Goal: Task Accomplishment & Management: Manage account settings

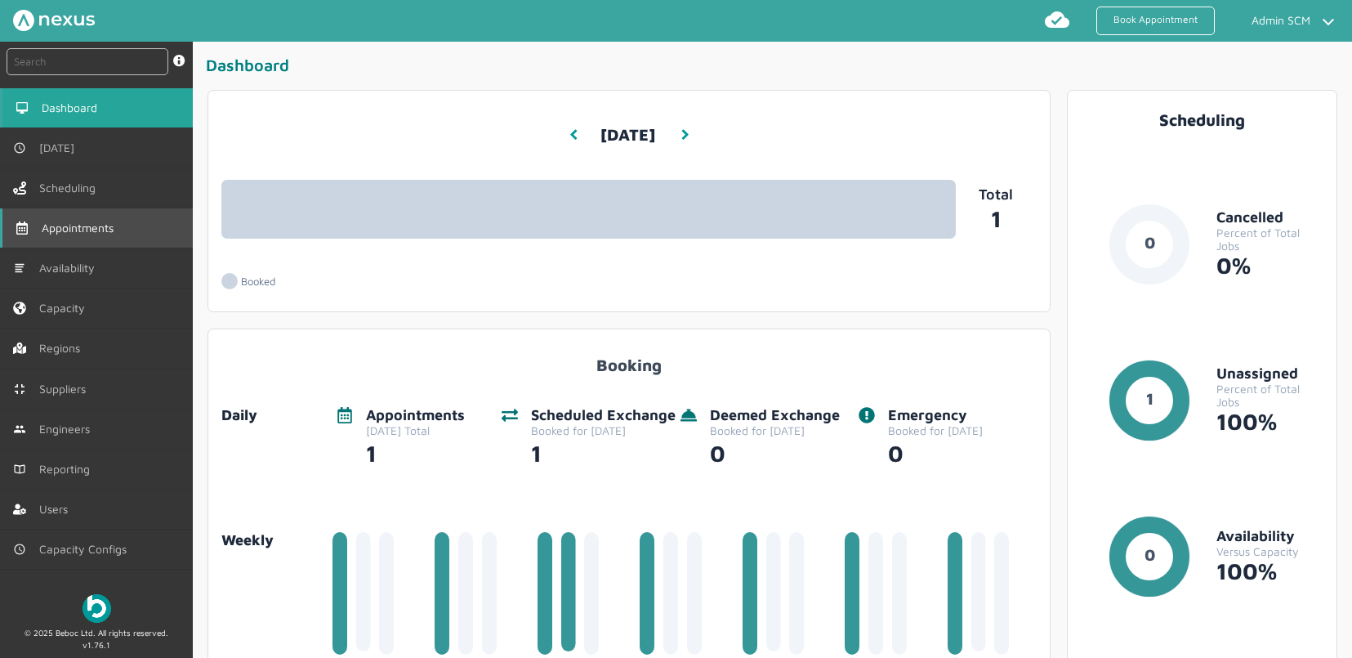
click at [104, 232] on span "Appointments" at bounding box center [81, 227] width 78 height 13
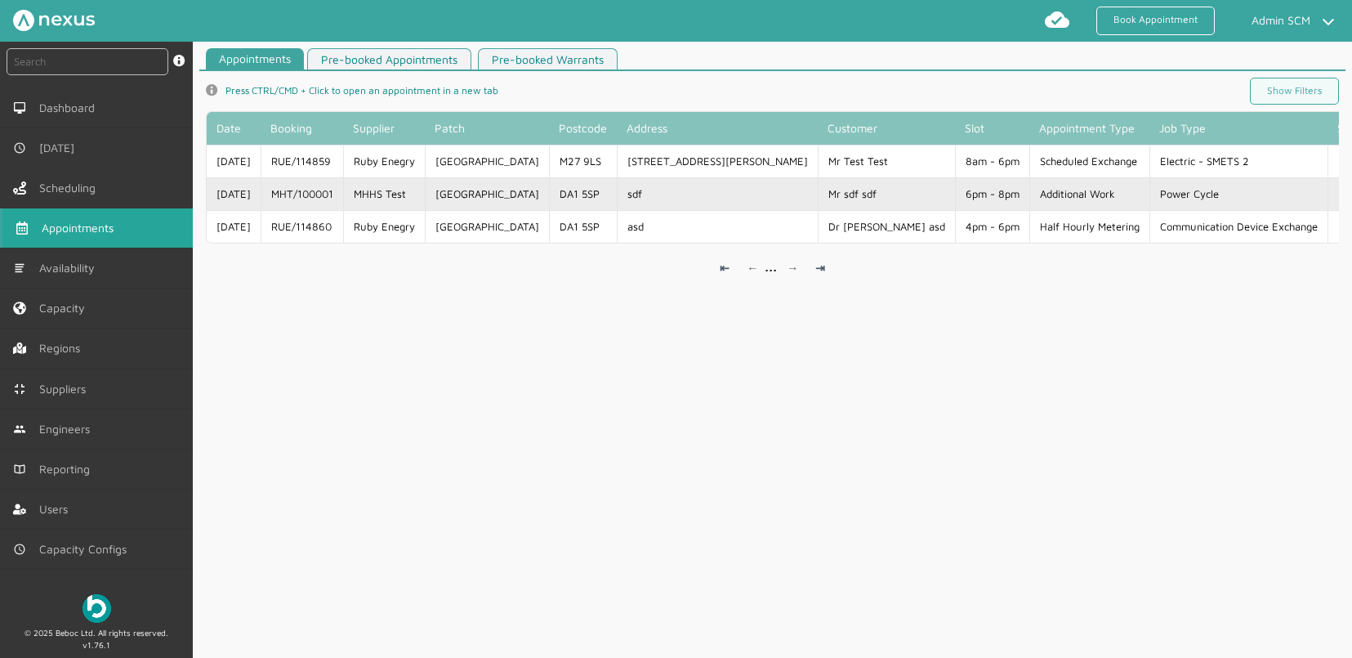
click at [818, 202] on td "Mr sdf sdf" at bounding box center [886, 193] width 137 height 33
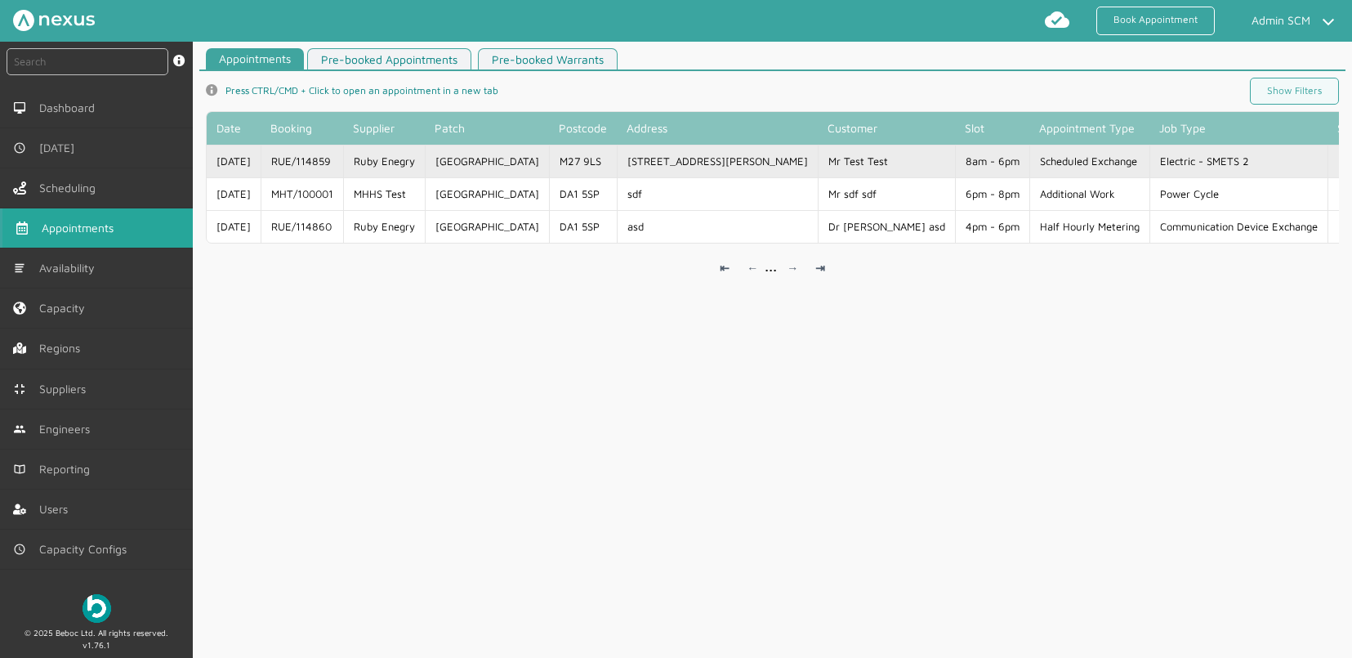
click at [955, 163] on td "8am - 6pm" at bounding box center [992, 161] width 74 height 33
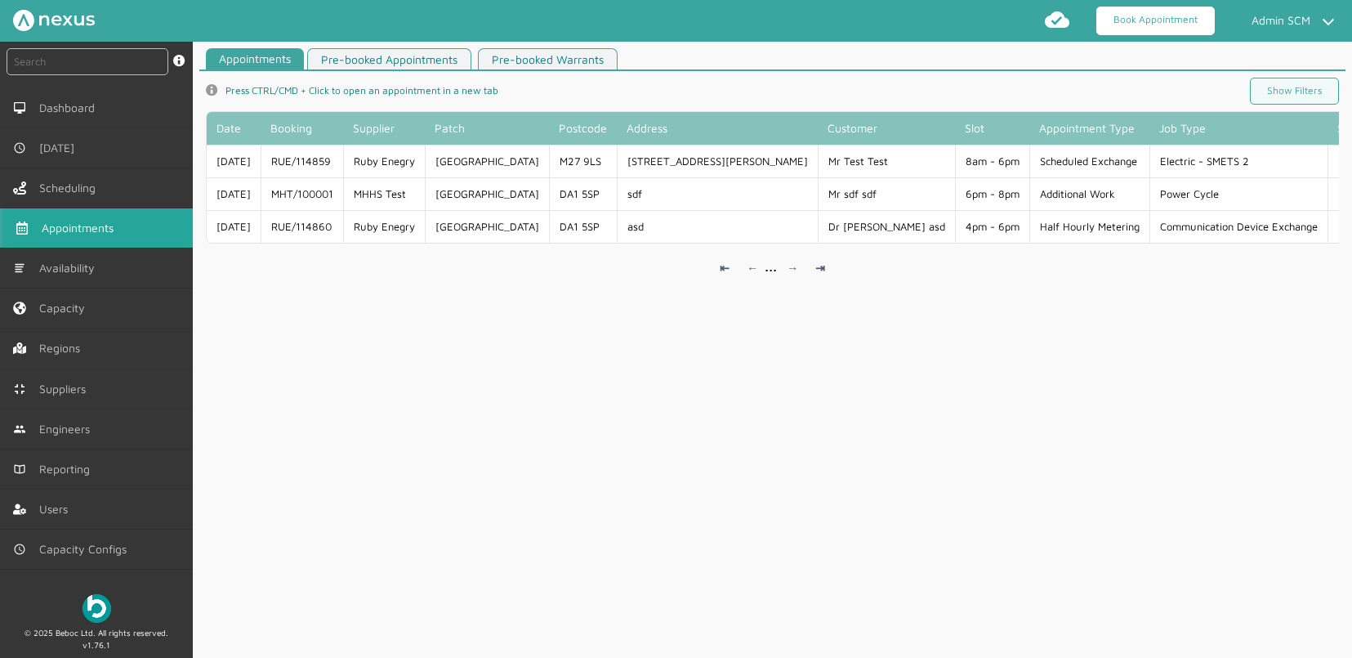
click at [1164, 25] on link "Book Appointment" at bounding box center [1156, 21] width 118 height 29
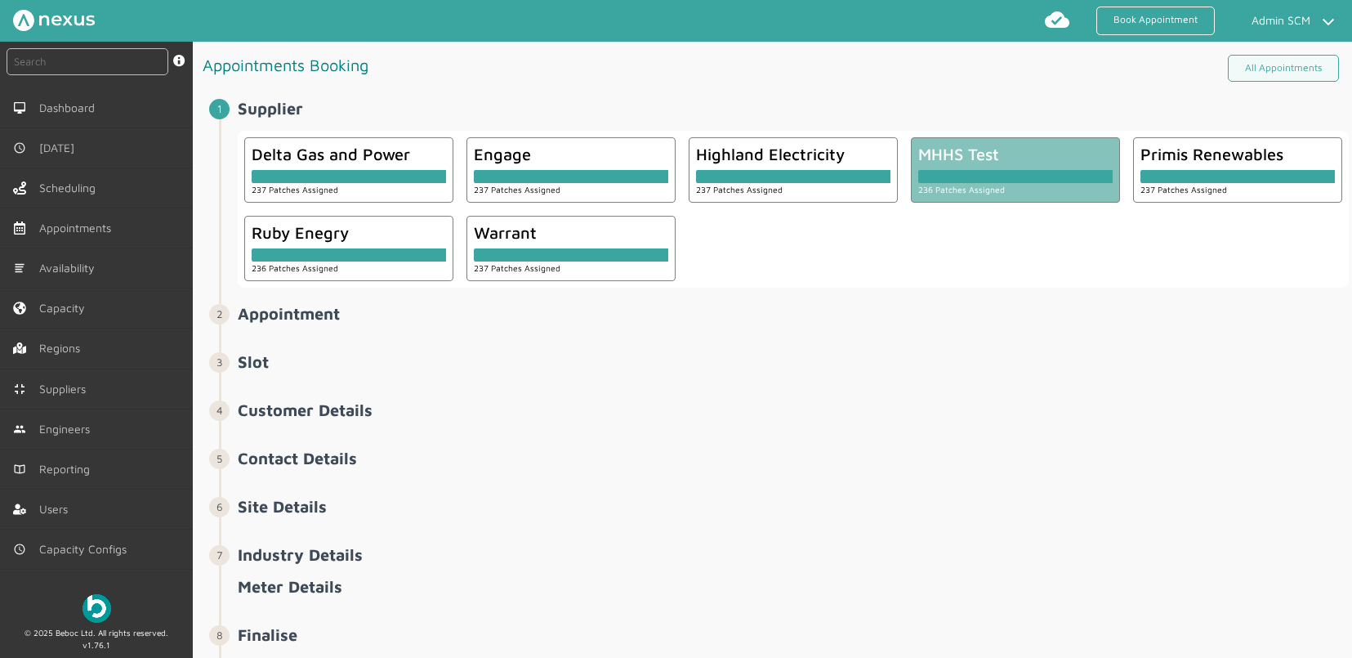
click at [1031, 178] on div at bounding box center [1016, 176] width 194 height 13
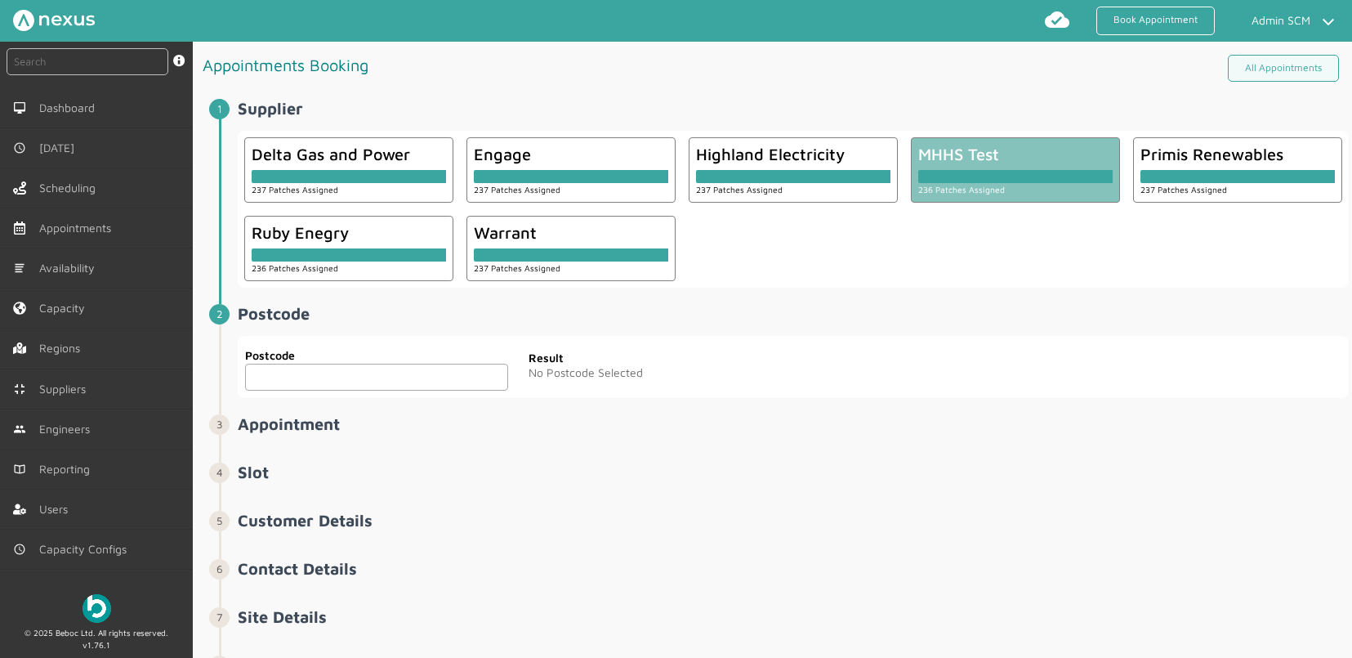
click at [422, 378] on input "text" at bounding box center [376, 377] width 263 height 27
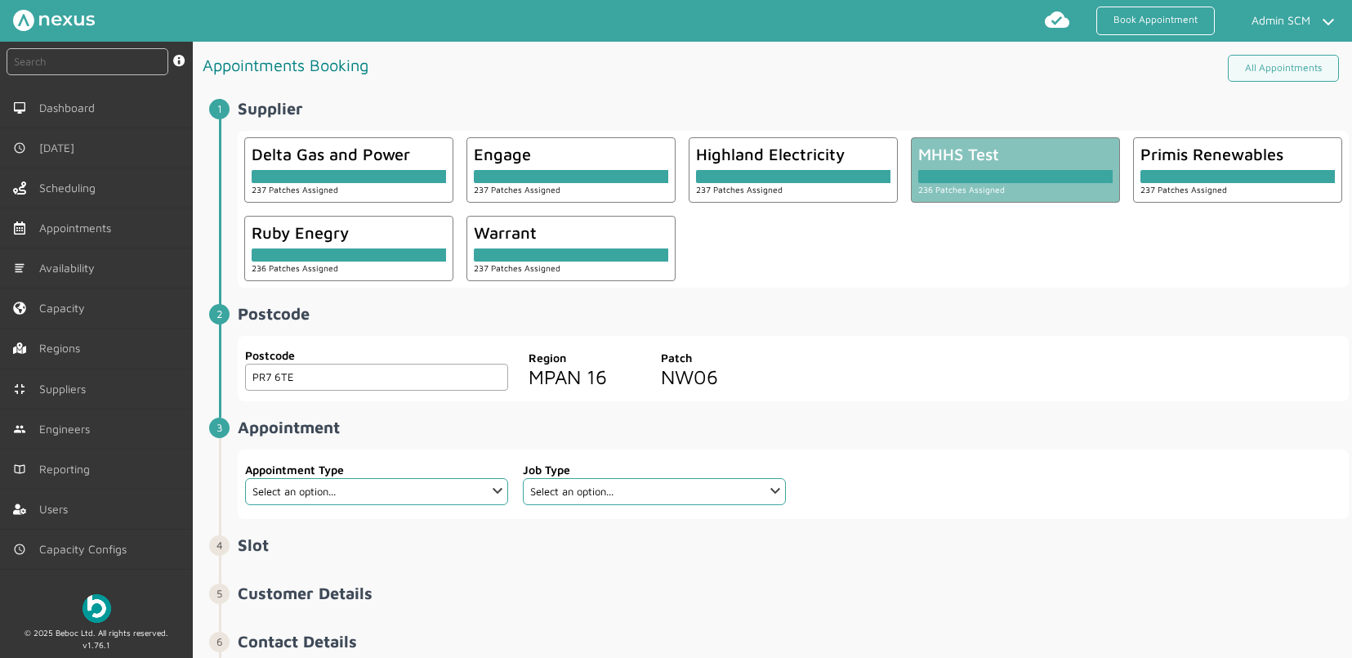
type input "PR7 6TE"
drag, startPoint x: 702, startPoint y: 454, endPoint x: 573, endPoint y: 467, distance: 129.7
click at [702, 454] on form "Job Type Select an option..." at bounding box center [655, 483] width 278 height 69
click at [338, 488] on select "Select an option... Additional Work Check Meter Electric Vehicle Emergency Exch…" at bounding box center [376, 491] width 263 height 27
select select "9: 5e6b4c2e4fc5f2587355e76d"
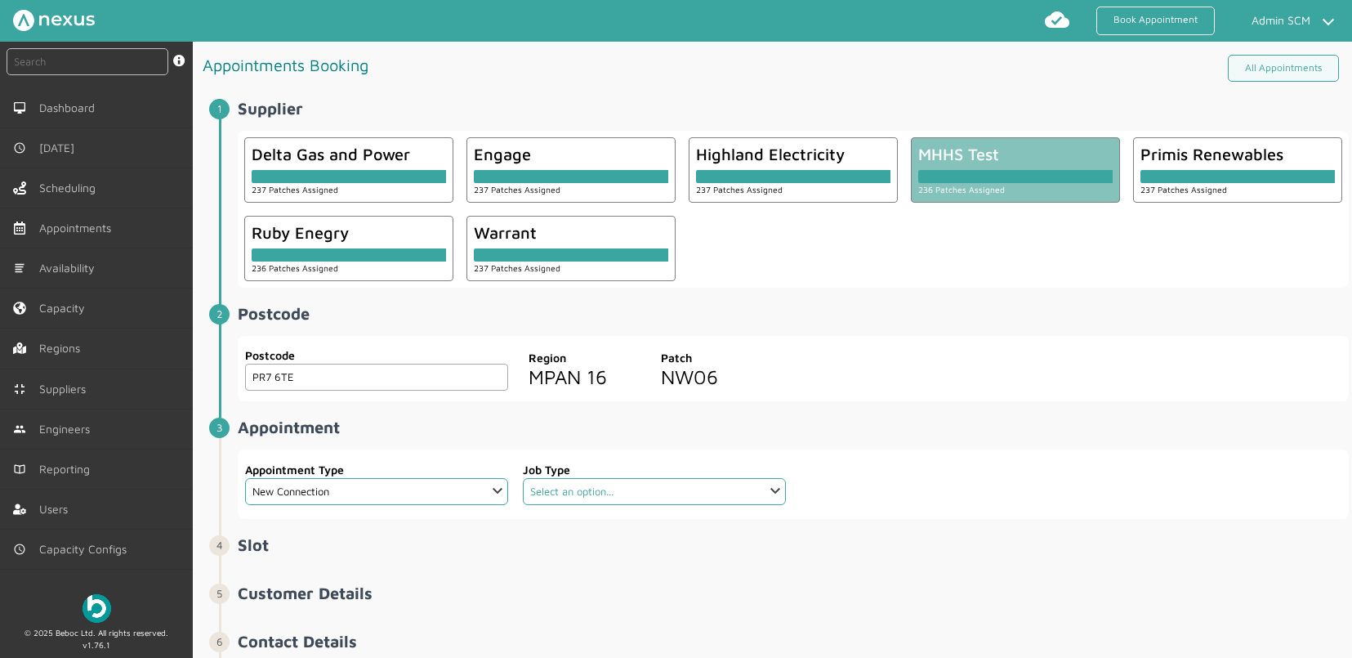
click at [582, 496] on select "Select an option..." at bounding box center [654, 491] width 263 height 27
select select "4: 5cc9657c13944aebe30702ae"
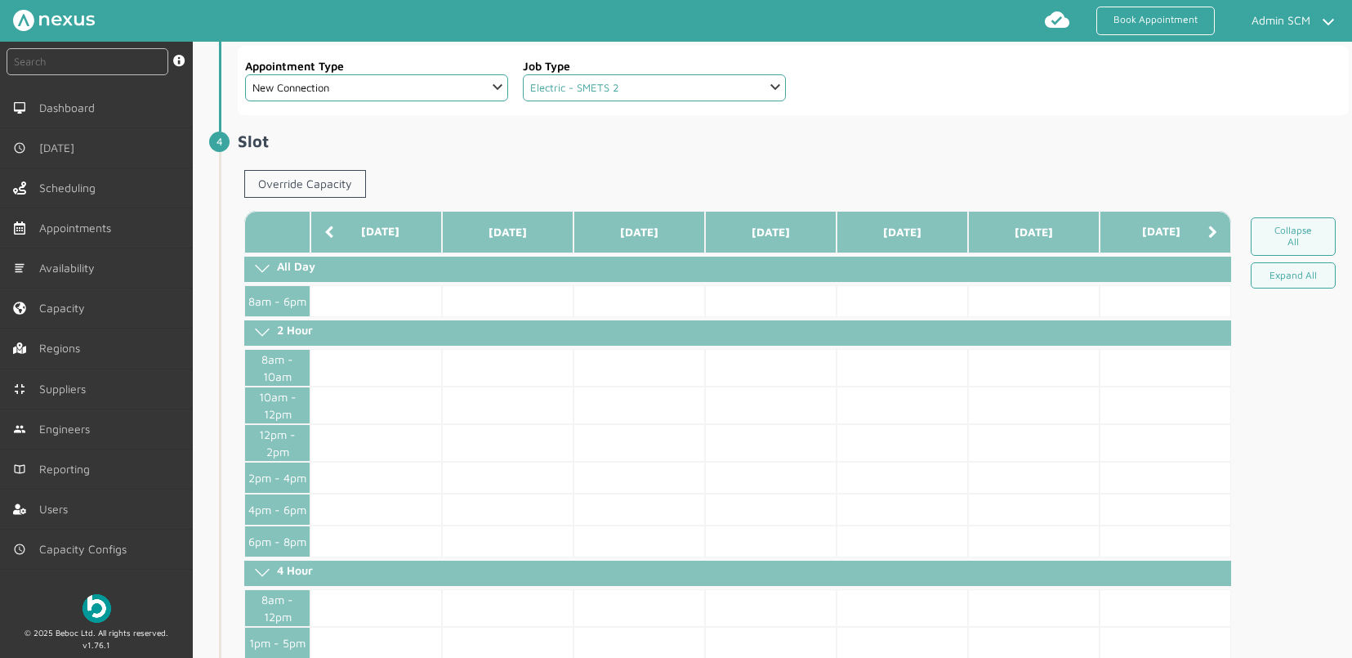
scroll to position [406, 0]
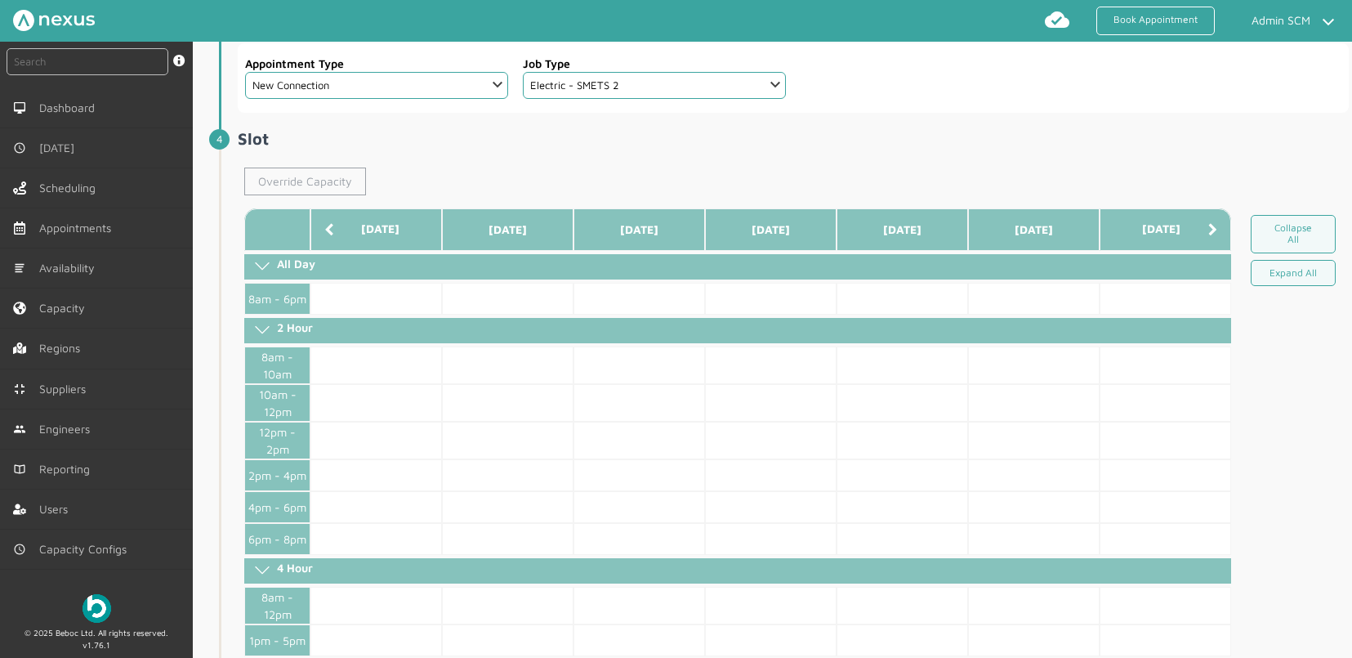
click at [293, 182] on link "Override Capacity" at bounding box center [305, 182] width 122 height 28
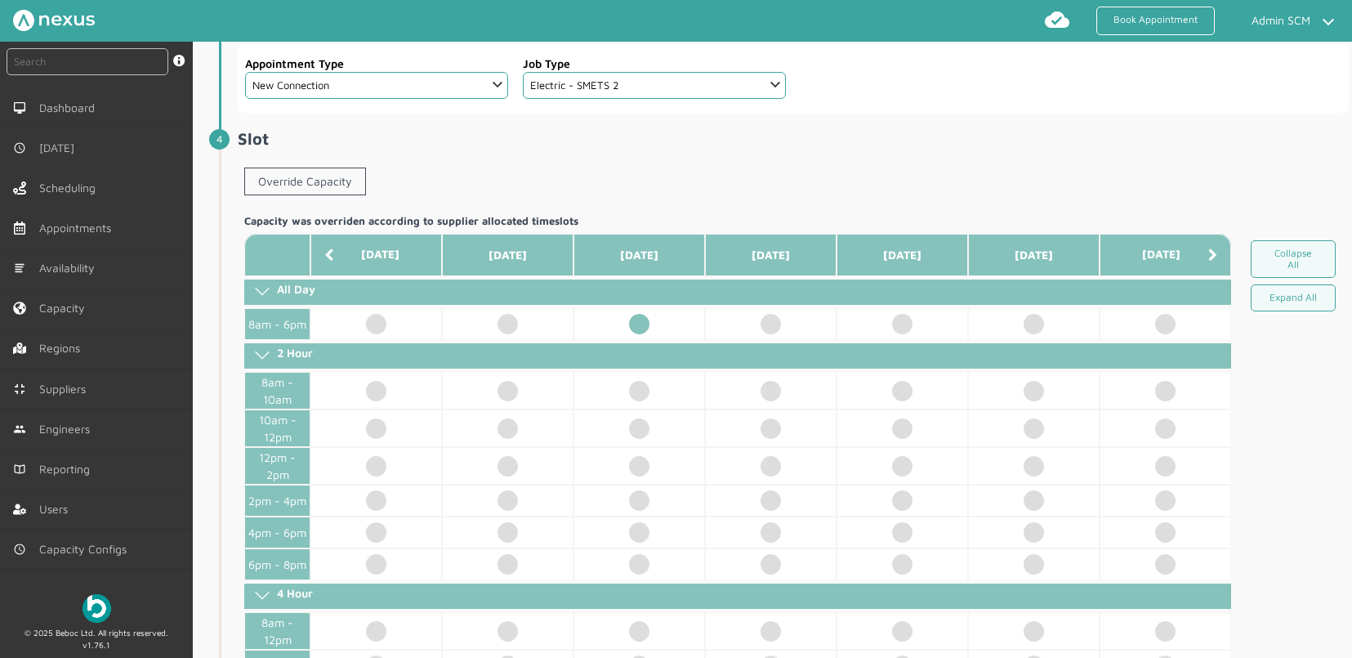
click at [633, 321] on td at bounding box center [640, 324] width 132 height 32
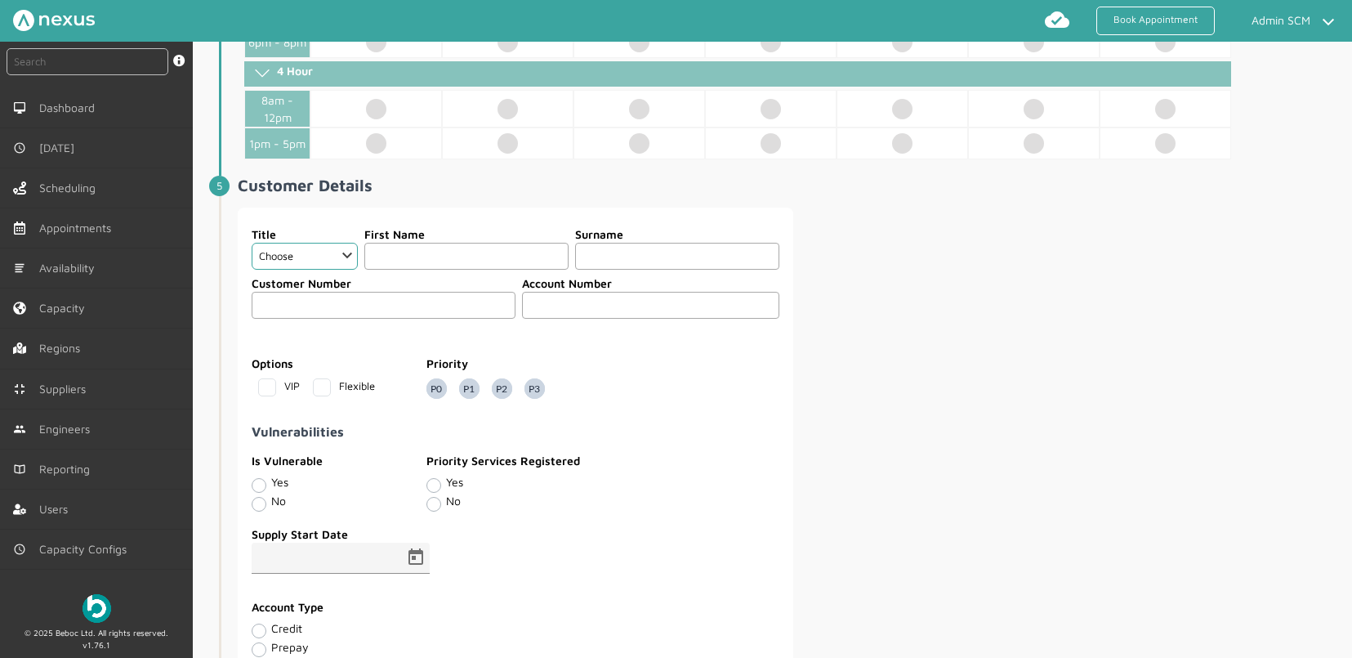
scroll to position [938, 0]
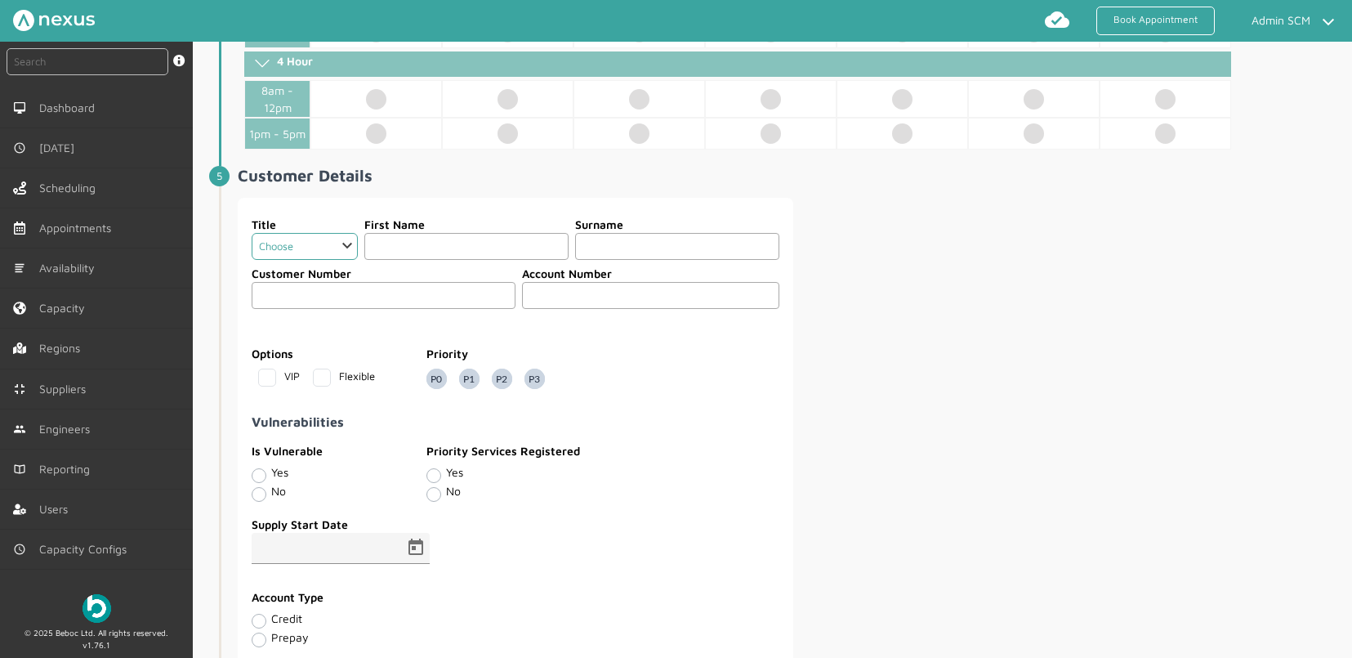
click at [312, 257] on select "Choose Dr Mr Mrs Miss Ms Mx Sir Lady" at bounding box center [304, 246] width 105 height 27
select select "2: Mr"
click at [411, 250] on input "text" at bounding box center [466, 246] width 204 height 27
type input "Test"
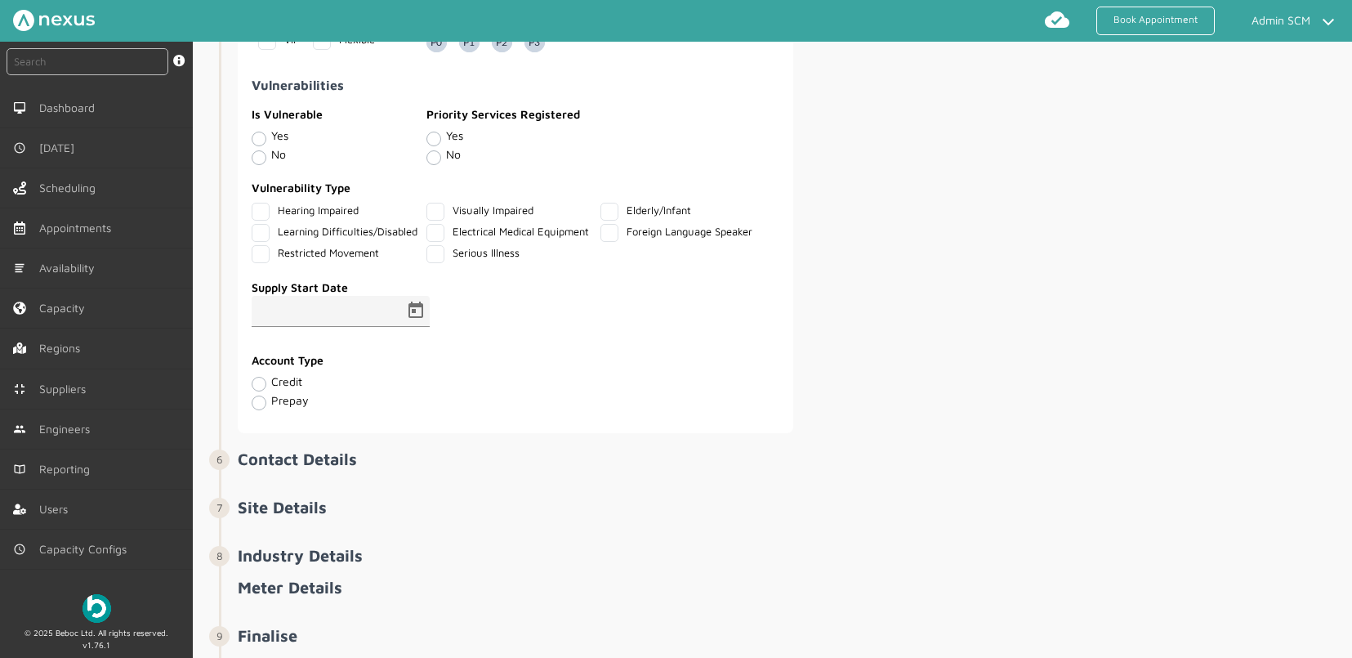
scroll to position [1279, 0]
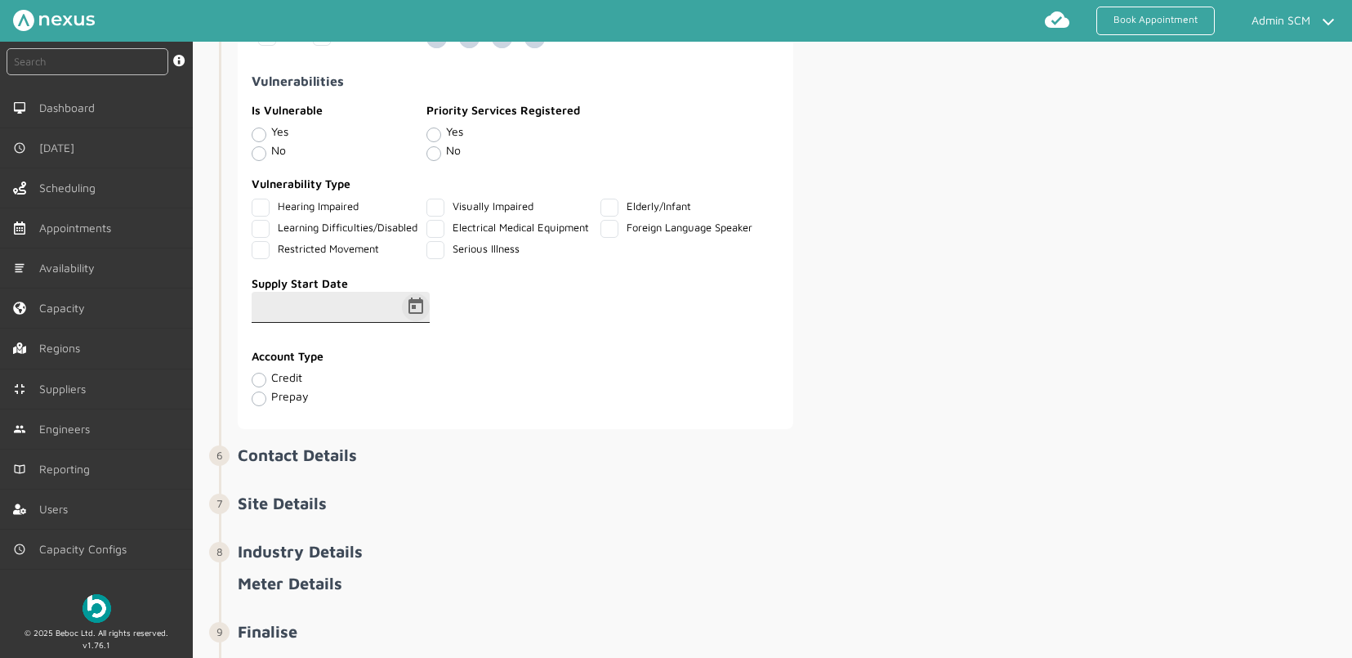
type input "123456"
click at [418, 323] on span "Open calendar" at bounding box center [415, 307] width 39 height 39
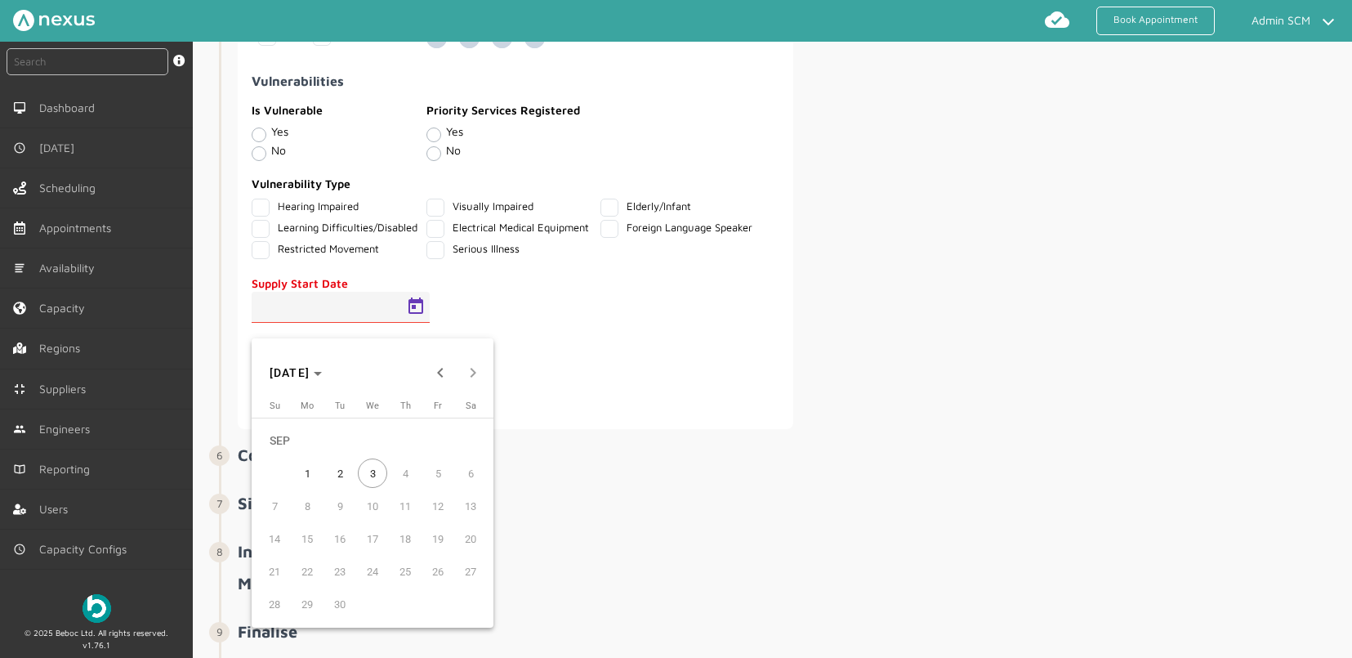
click at [310, 472] on span "1" at bounding box center [307, 472] width 29 height 29
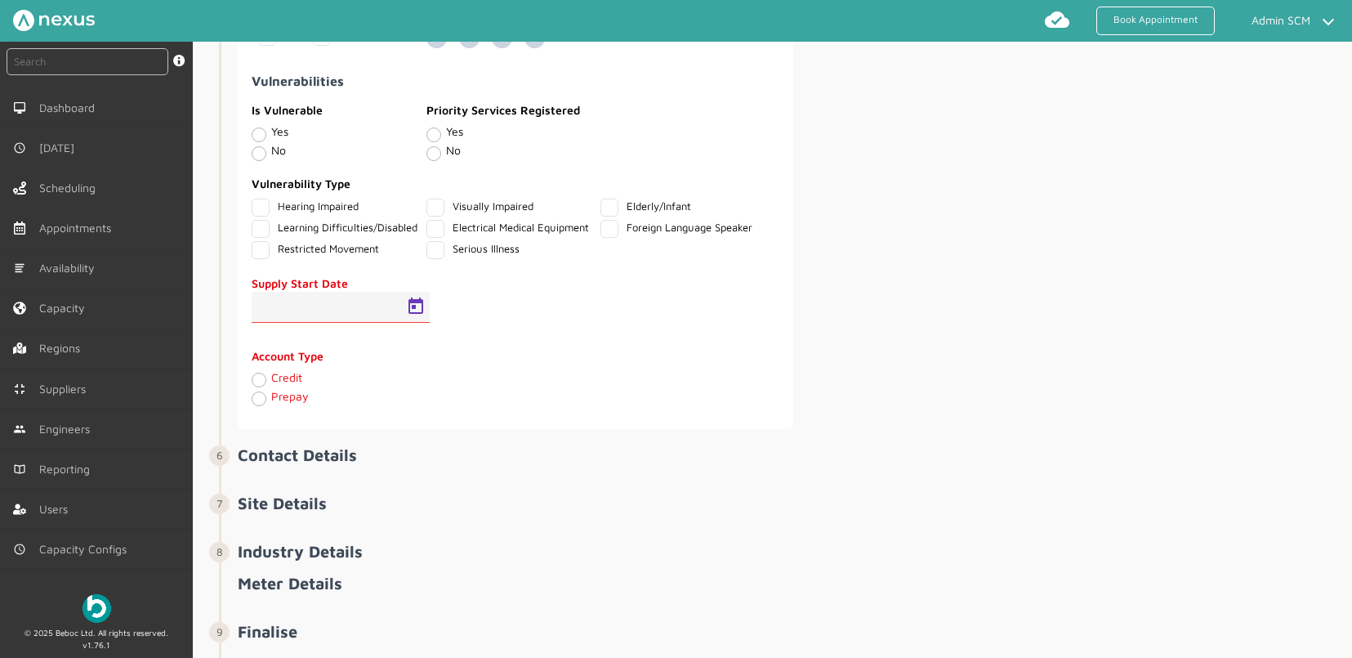
type input "01/09/2025"
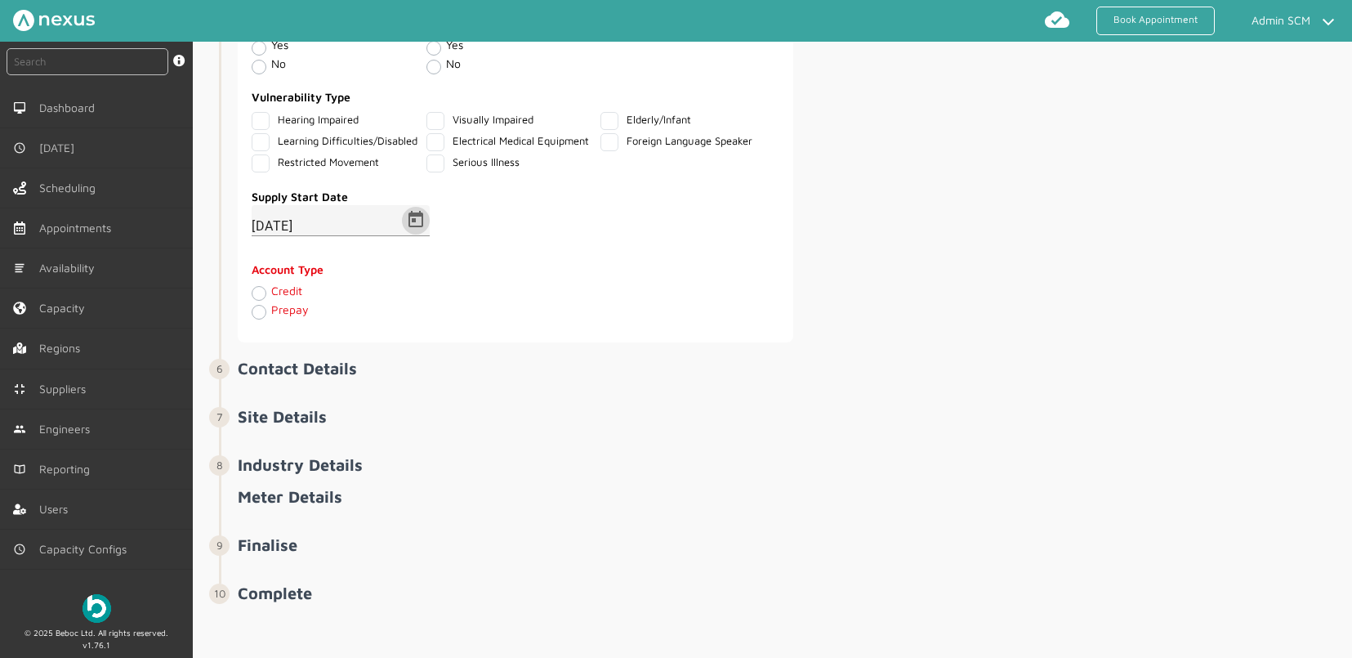
scroll to position [1381, 0]
click at [271, 293] on label "Credit" at bounding box center [286, 291] width 31 height 14
click at [256, 293] on input "Credit" at bounding box center [258, 292] width 13 height 16
radio input "true"
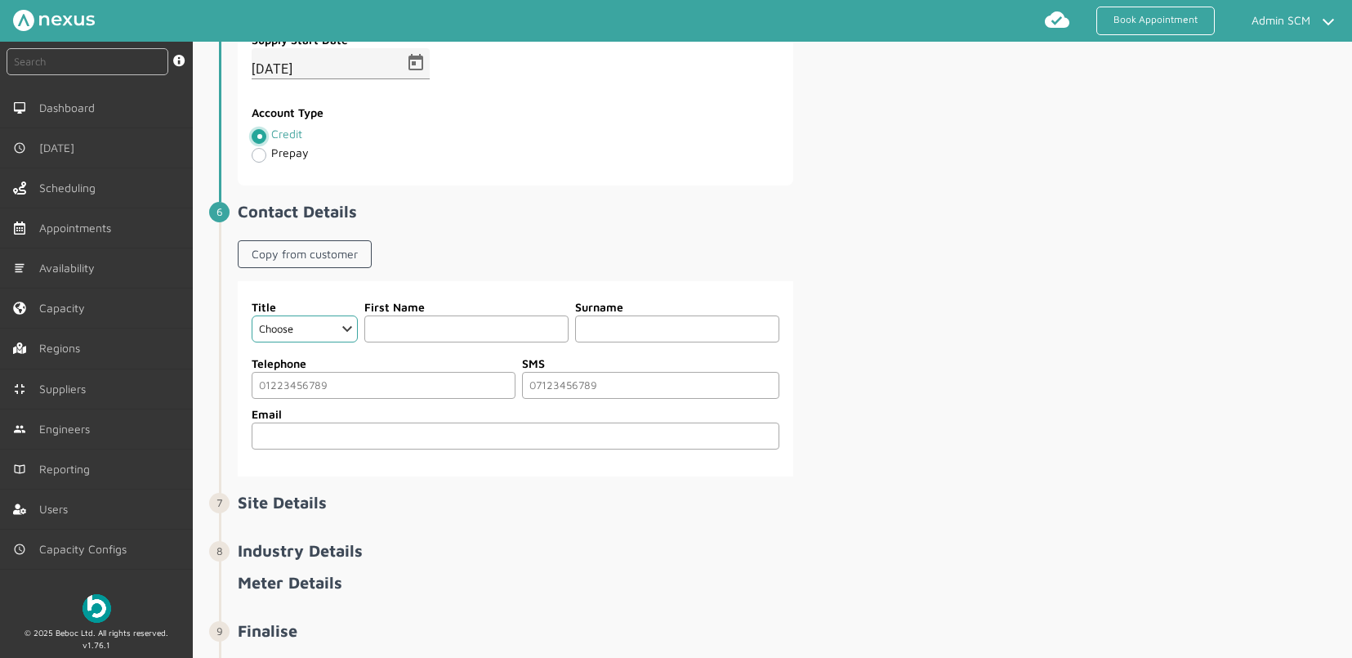
scroll to position [1565, 0]
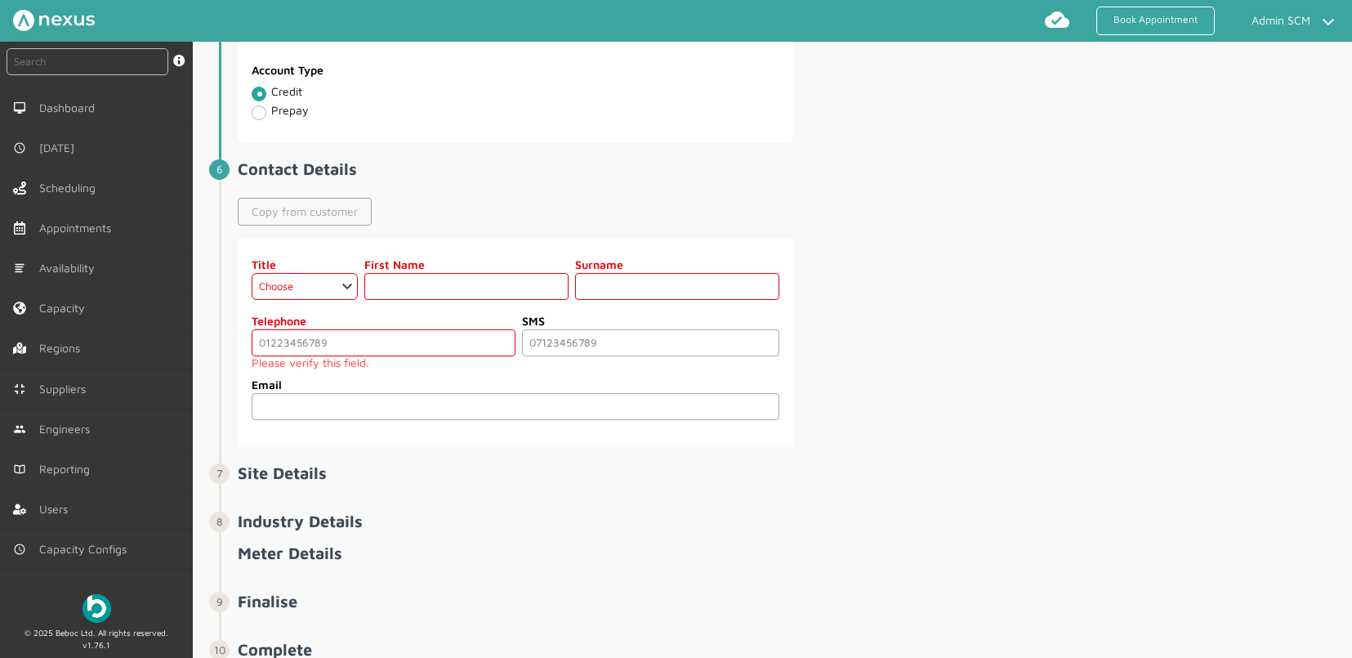
click at [281, 226] on link "Copy from customer" at bounding box center [305, 212] width 134 height 28
select select "2: Mr"
type input "Test"
click at [387, 356] on input "tel" at bounding box center [384, 342] width 264 height 27
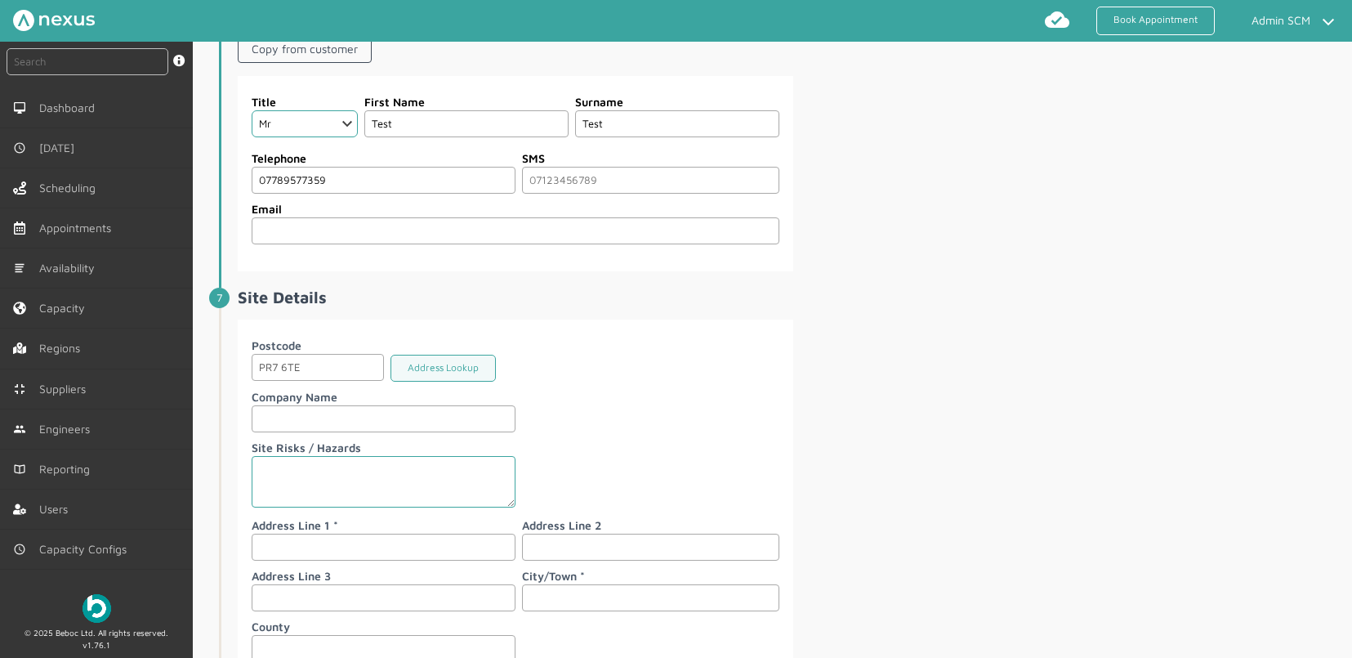
scroll to position [1736, 0]
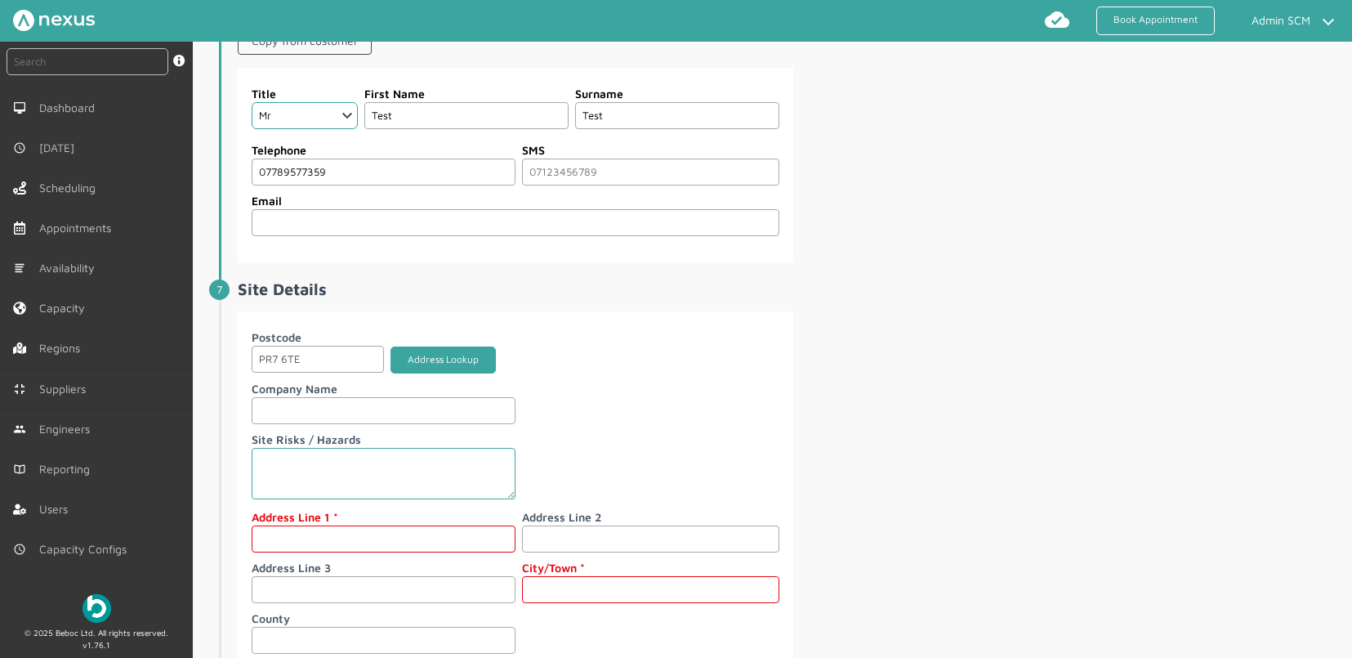
type input "07789577359"
click at [409, 373] on button "Address Lookup" at bounding box center [443, 359] width 105 height 27
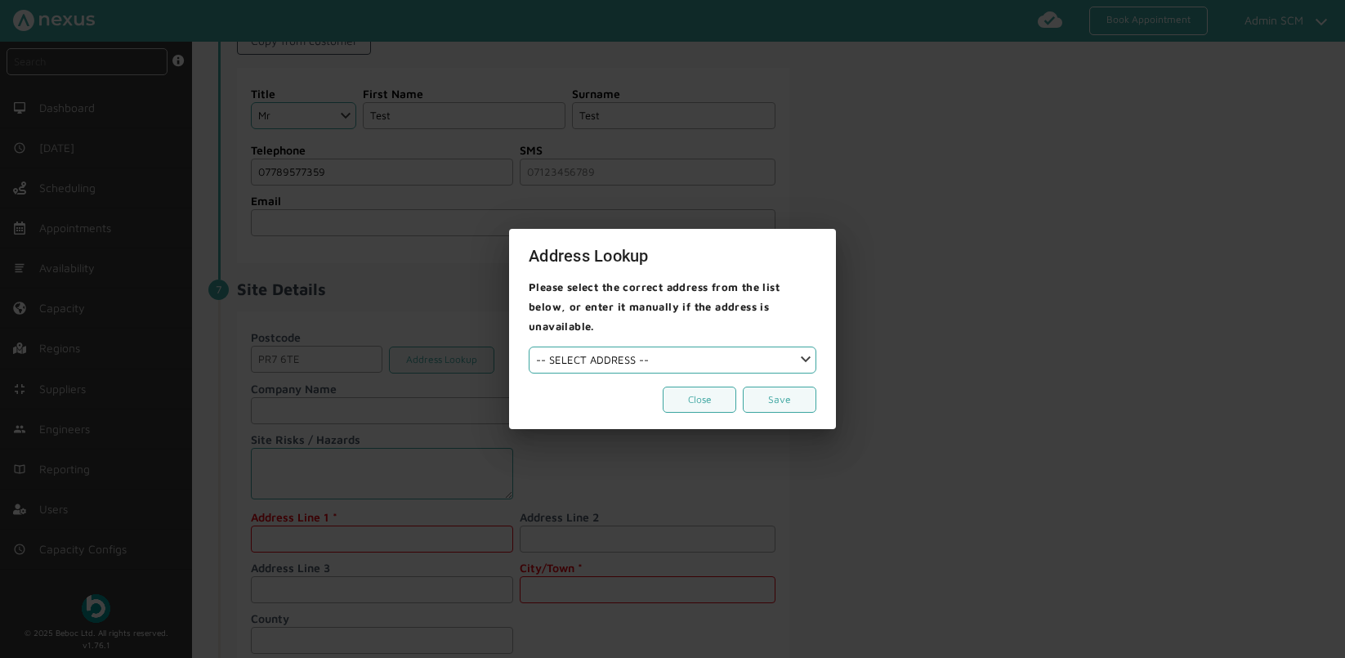
click at [711, 358] on select "-- SELECT ADDRESS --" at bounding box center [673, 359] width 288 height 27
click at [726, 402] on button "Close" at bounding box center [700, 400] width 74 height 27
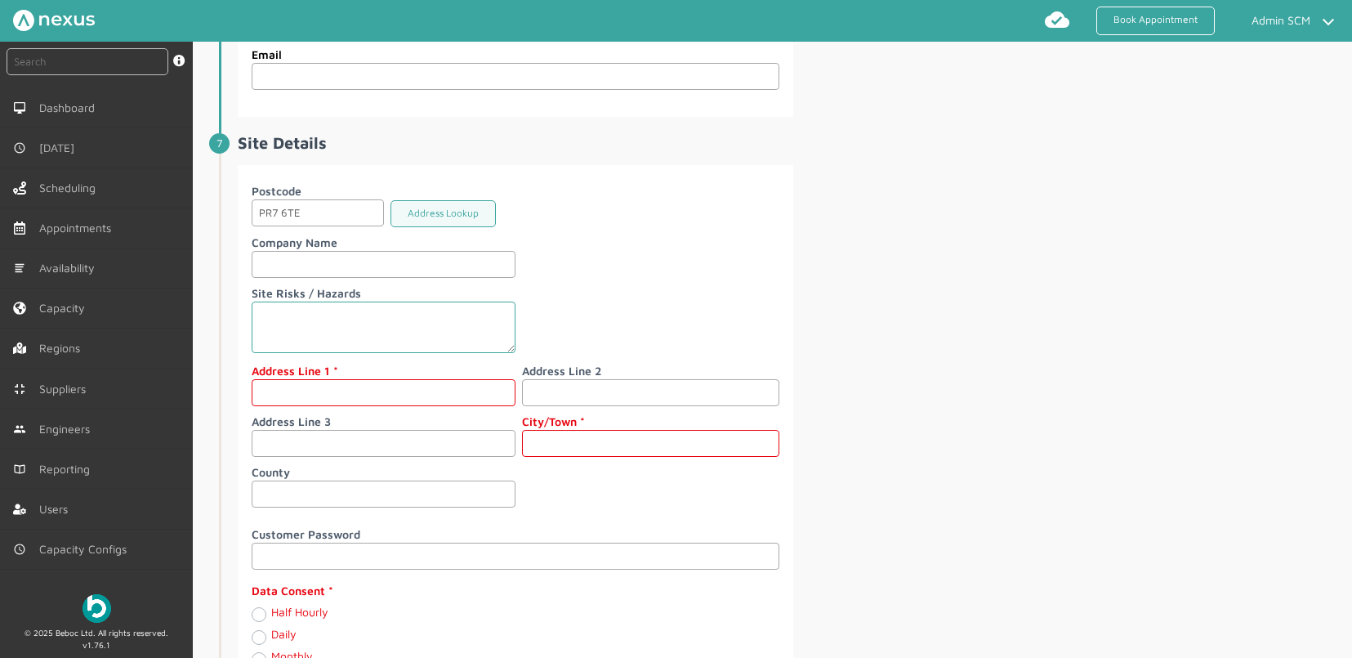
scroll to position [1897, 0]
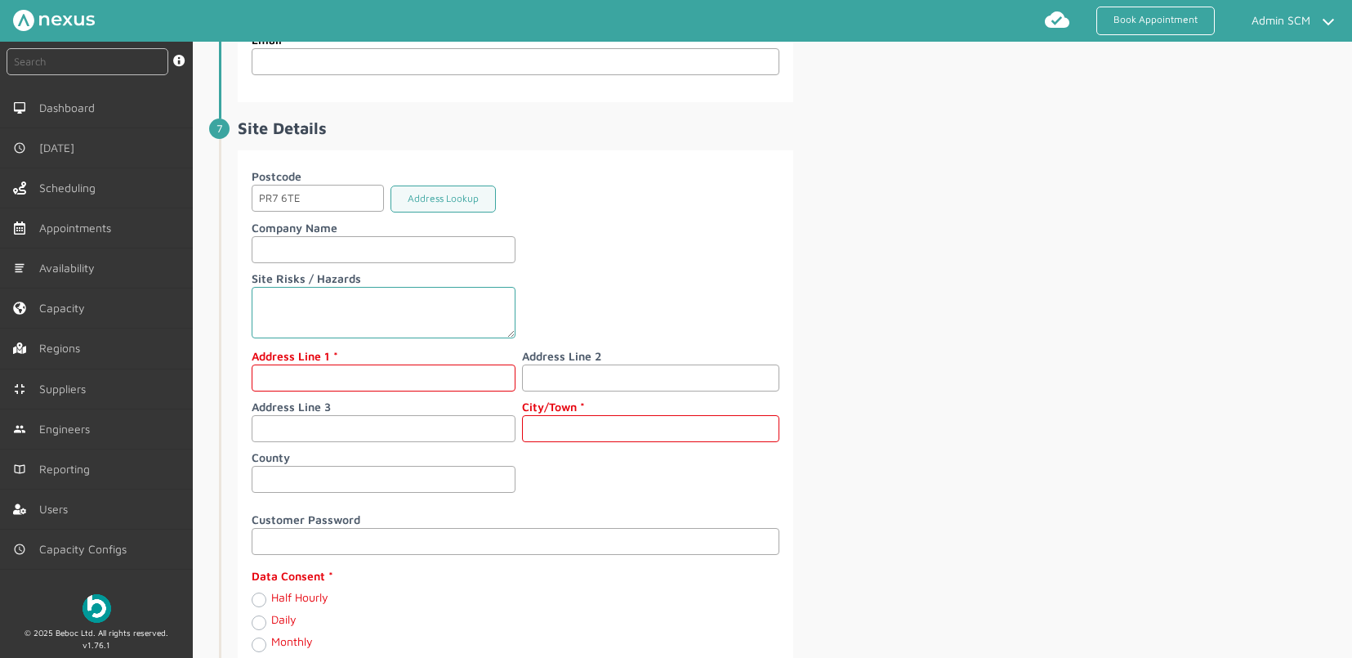
click at [318, 391] on input "text" at bounding box center [384, 377] width 264 height 27
type input "[STREET_ADDRESS]"
type input "[PERSON_NAME]"
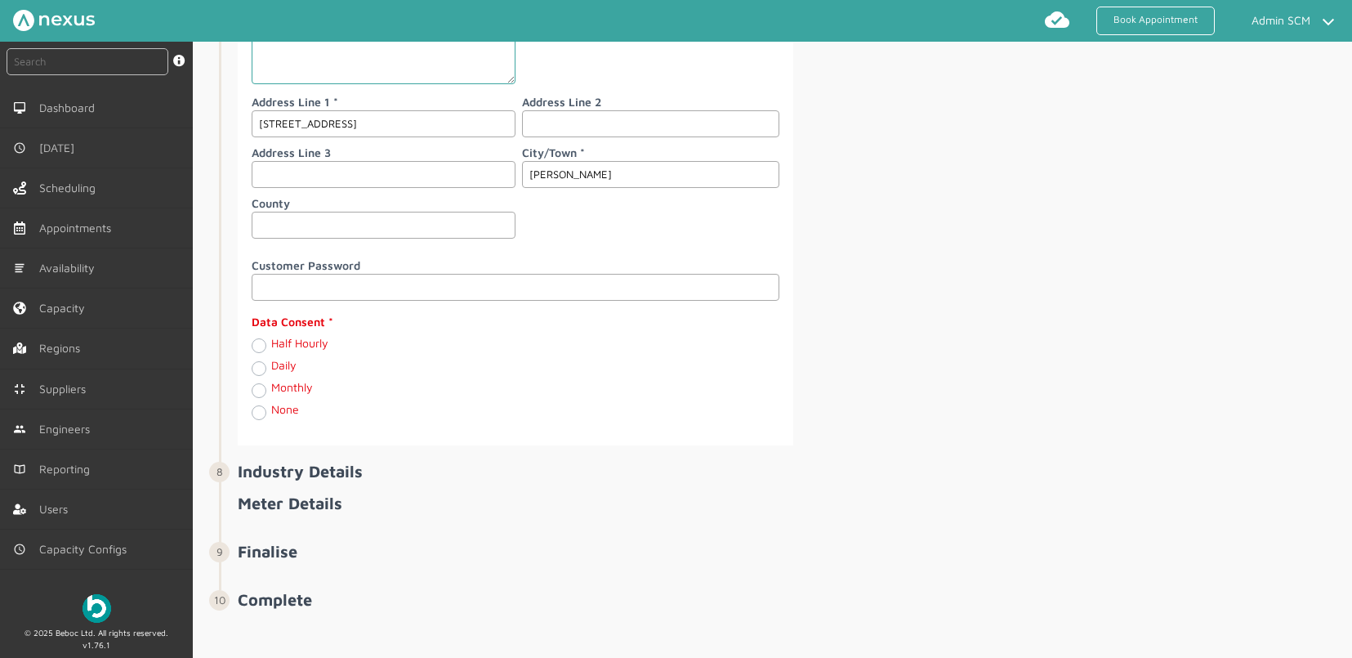
scroll to position [2157, 0]
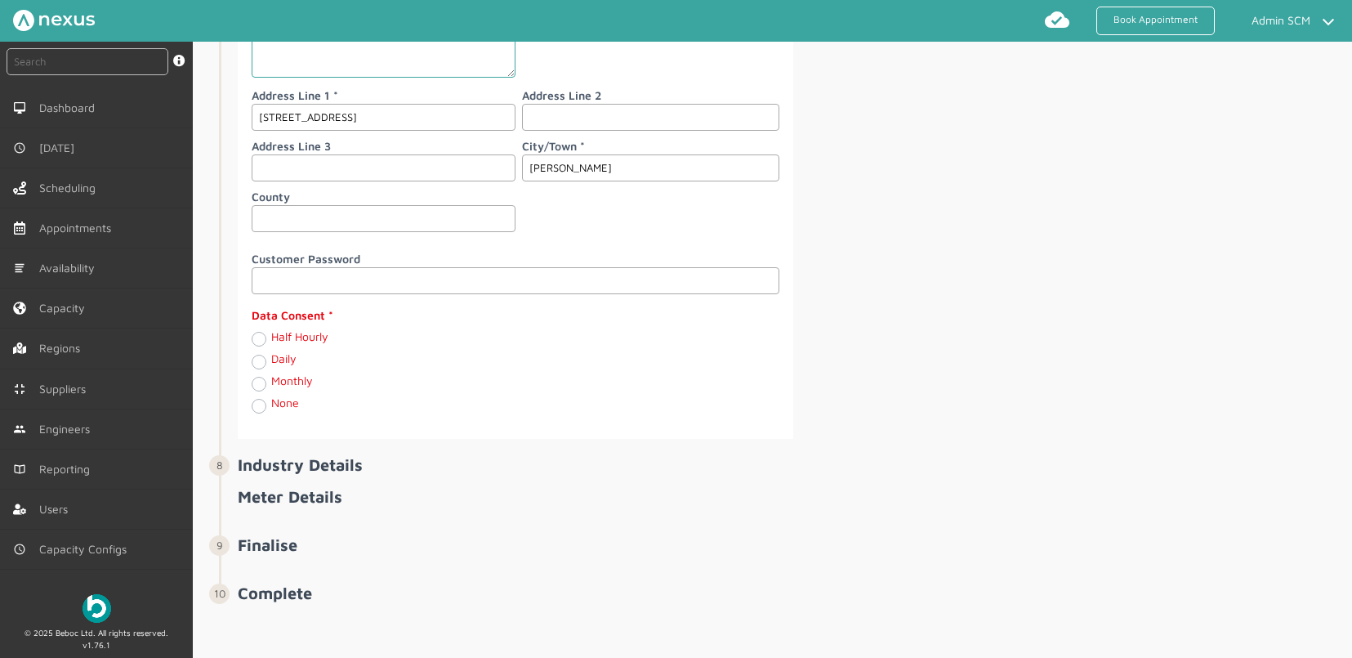
click at [277, 343] on label "Half Hourly" at bounding box center [299, 336] width 57 height 14
click at [265, 346] on Hourly "Half Hourly" at bounding box center [258, 338] width 13 height 16
radio Hourly "true"
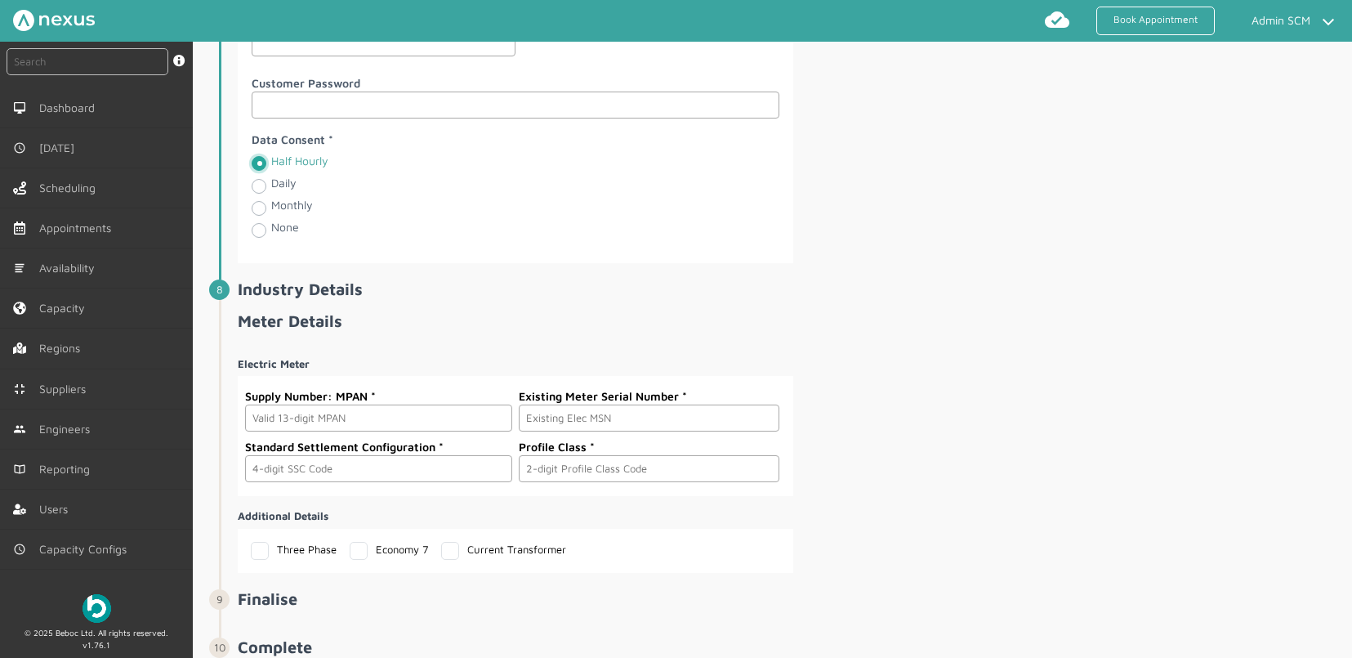
scroll to position [2338, 0]
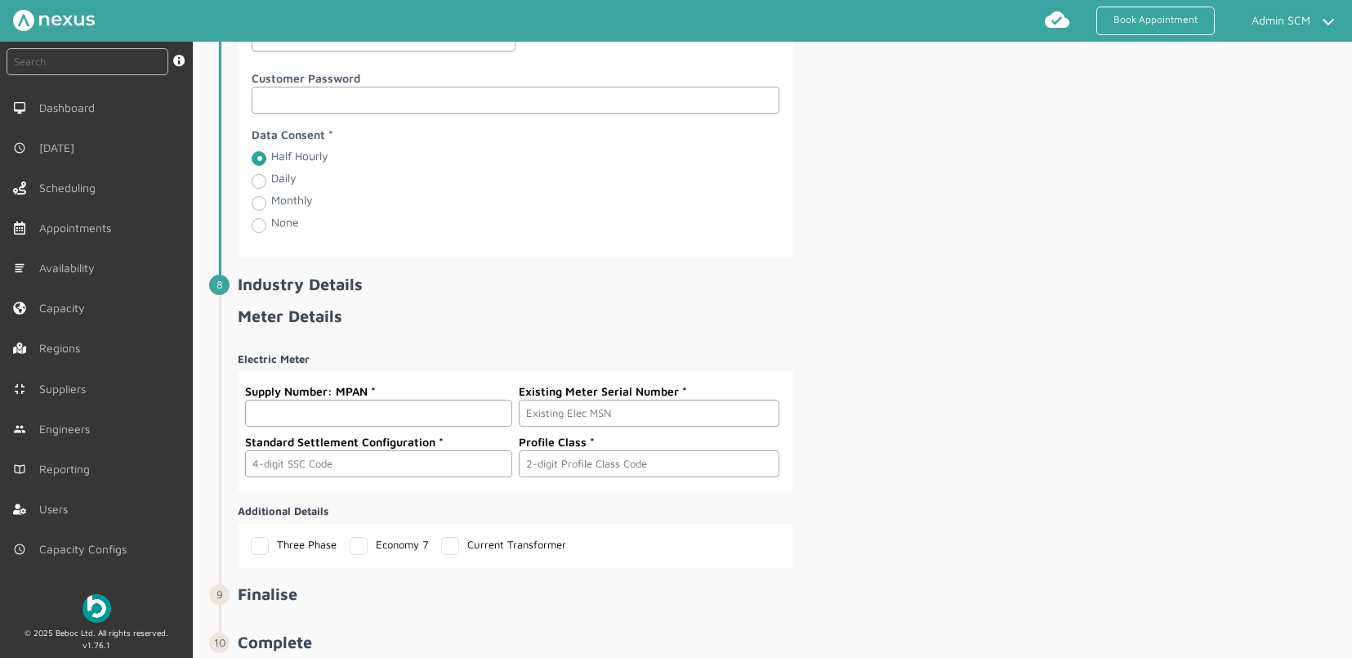
click at [408, 426] on input "text" at bounding box center [378, 413] width 267 height 27
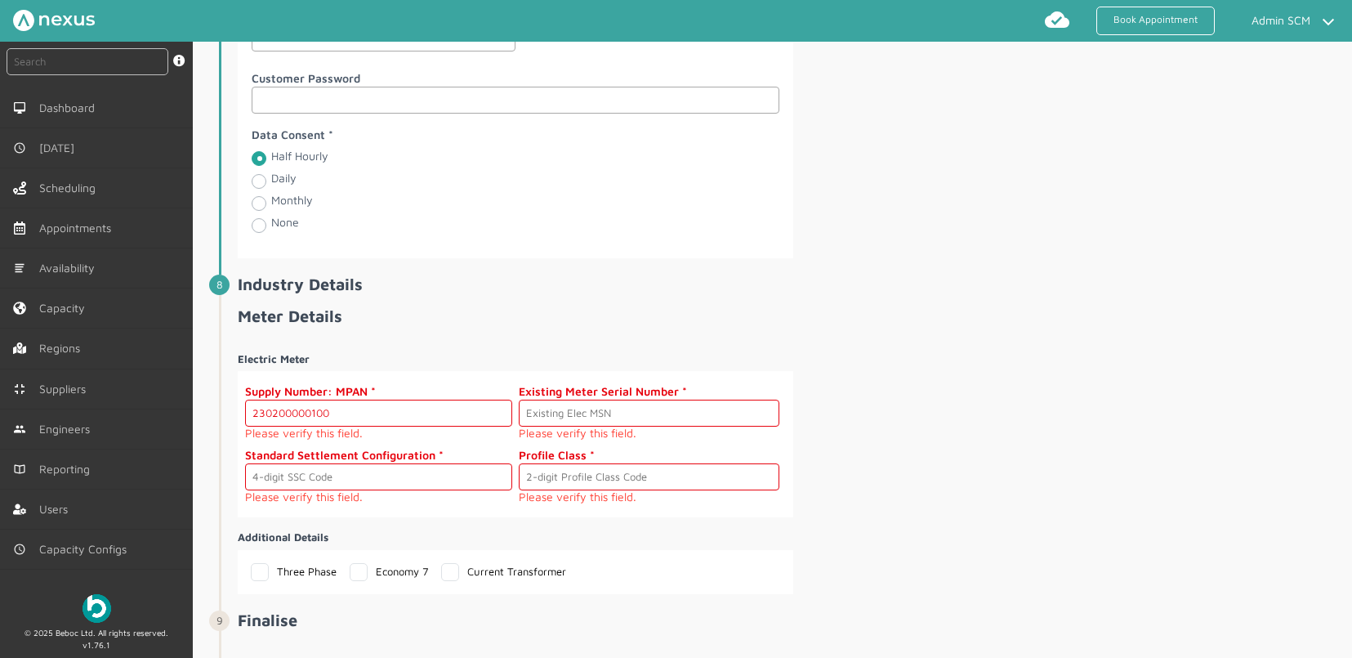
click at [393, 424] on input "230200000100" at bounding box center [378, 413] width 267 height 27
click at [346, 427] on input "230200000100" at bounding box center [378, 413] width 267 height 27
drag, startPoint x: 341, startPoint y: 431, endPoint x: 208, endPoint y: 431, distance: 133.2
paste input "0"
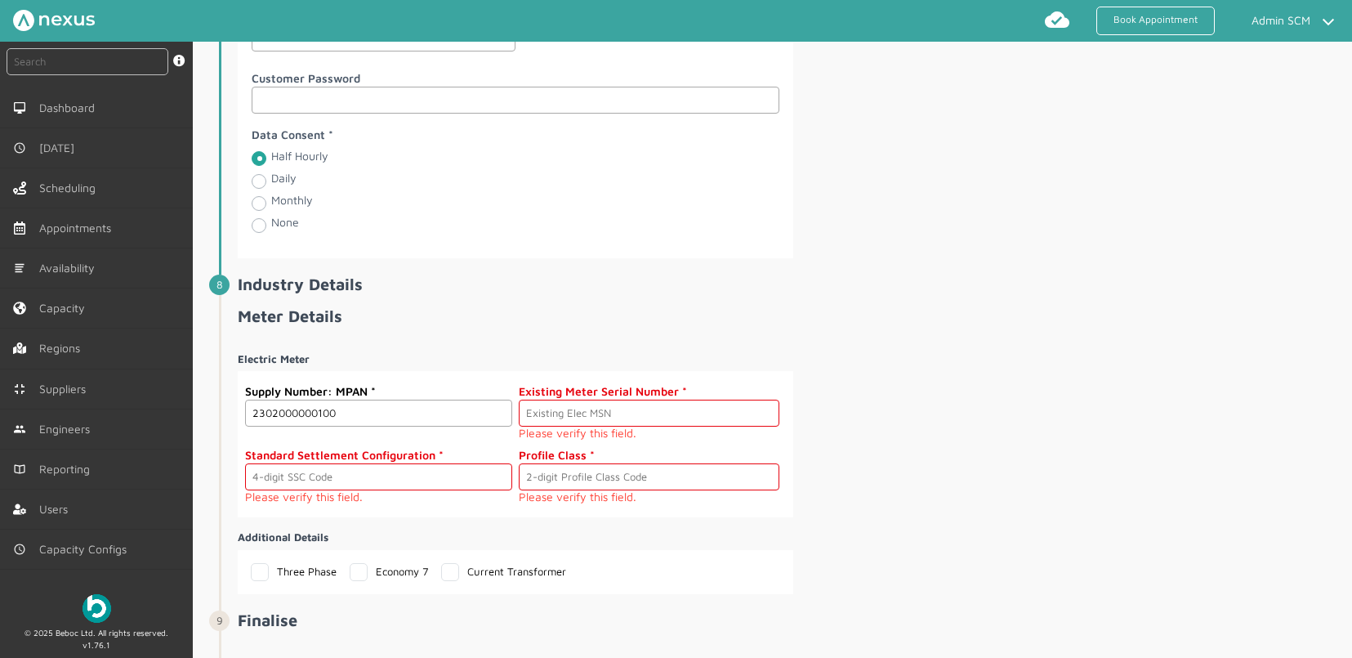
type input "2302000000100"
click at [596, 427] on input "text" at bounding box center [649, 413] width 261 height 27
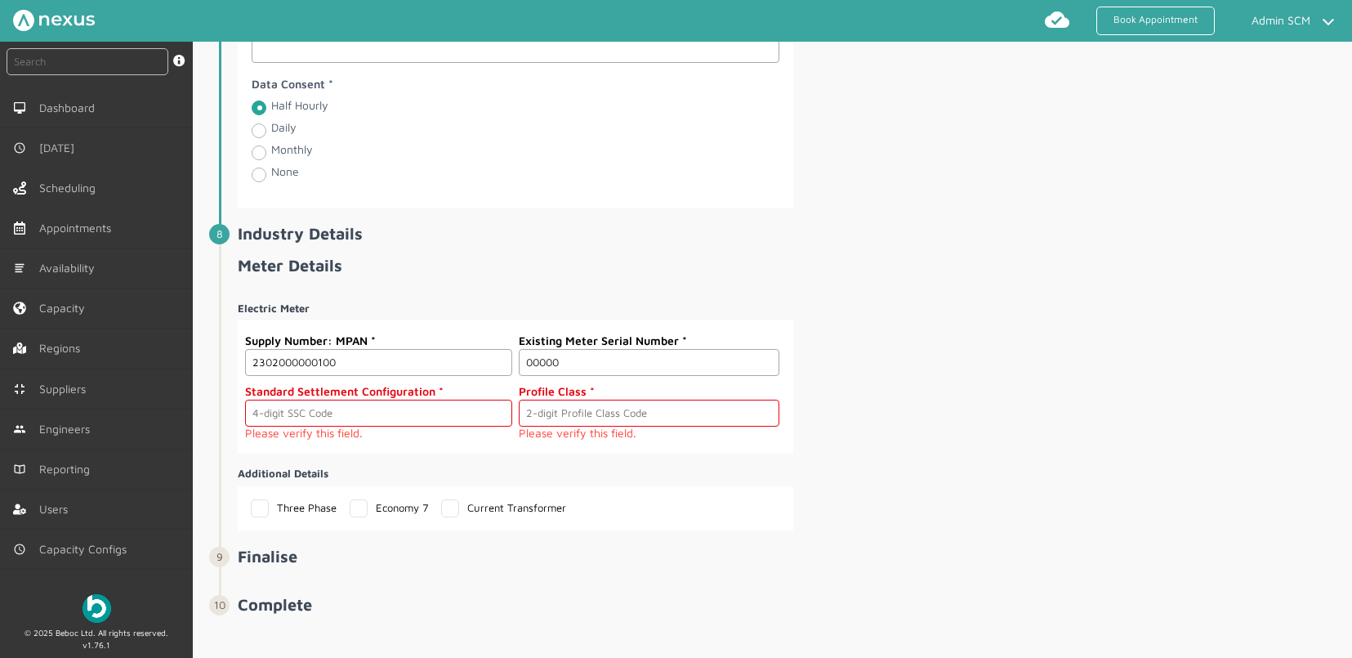
scroll to position [2416, 0]
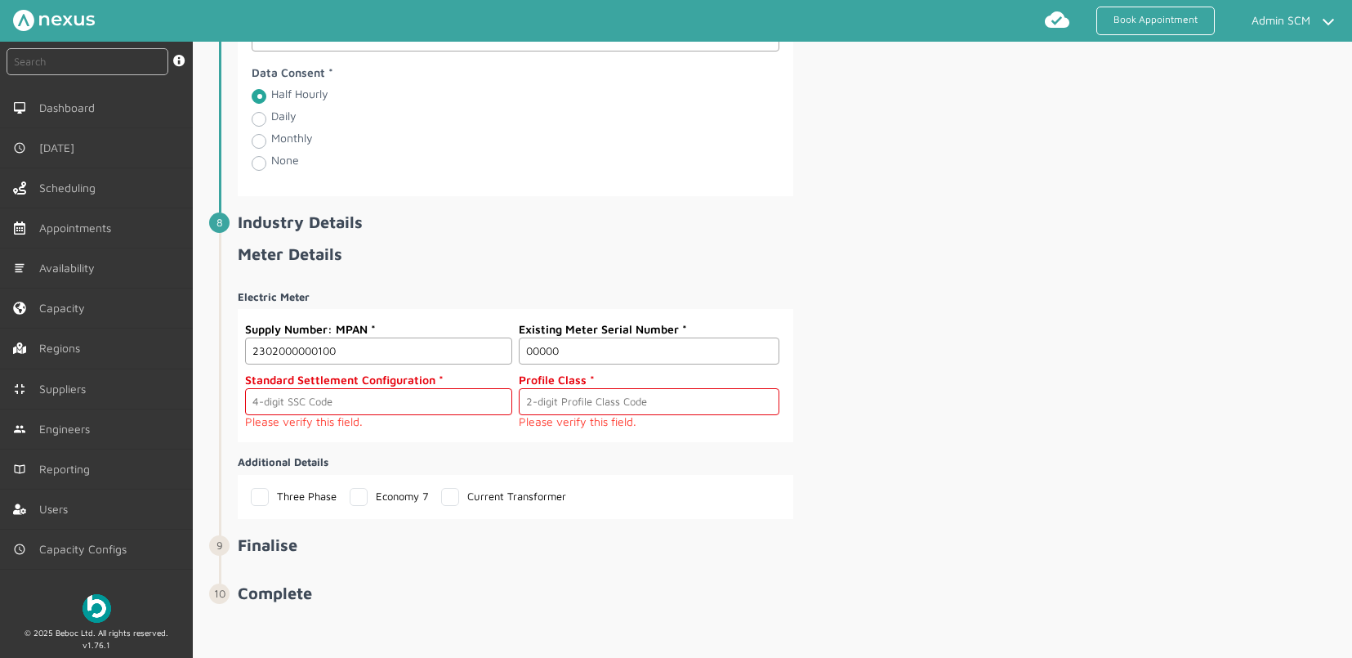
type input "00000"
click at [355, 408] on input "text" at bounding box center [378, 401] width 267 height 27
type input "0393"
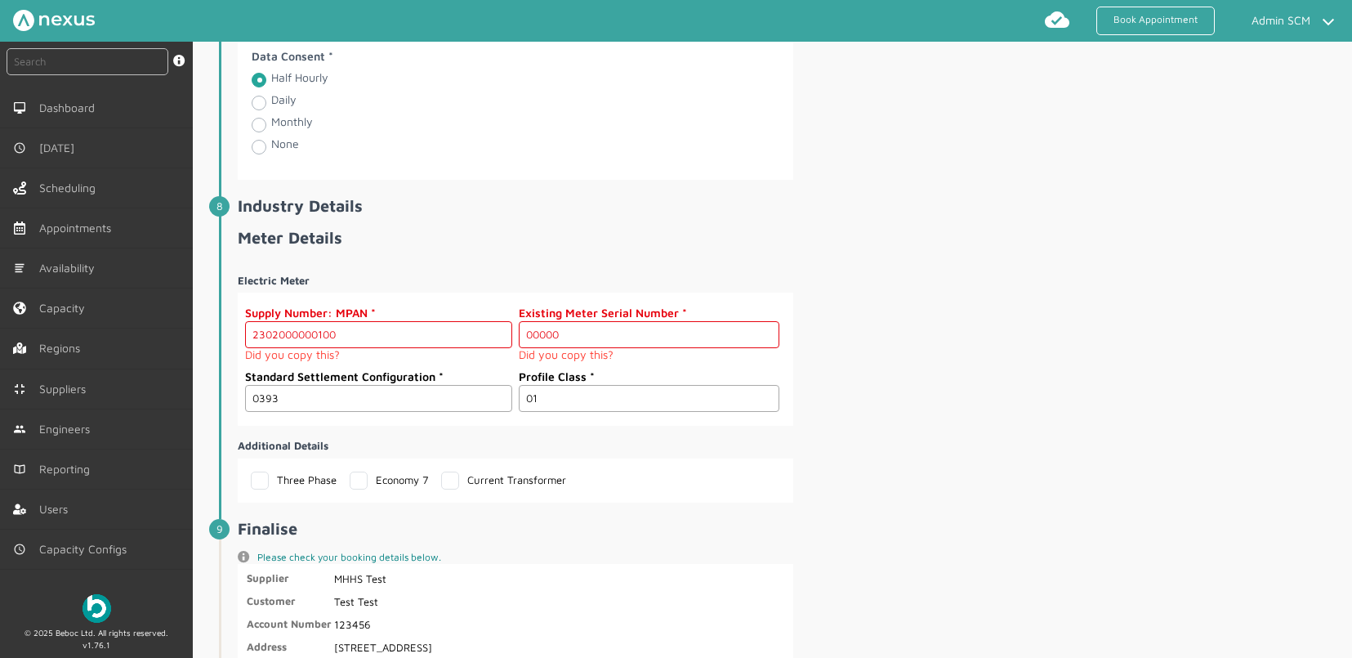
type input "01"
click at [699, 490] on form "Three Phase Economy 7 Current Transformer" at bounding box center [512, 480] width 536 height 31
click at [453, 348] on input "2302000000100" at bounding box center [378, 334] width 267 height 27
click at [610, 519] on li "Industry Details Meter Details Electric Meter Supply Number: MPAN 2302000000100…" at bounding box center [784, 357] width 1130 height 323
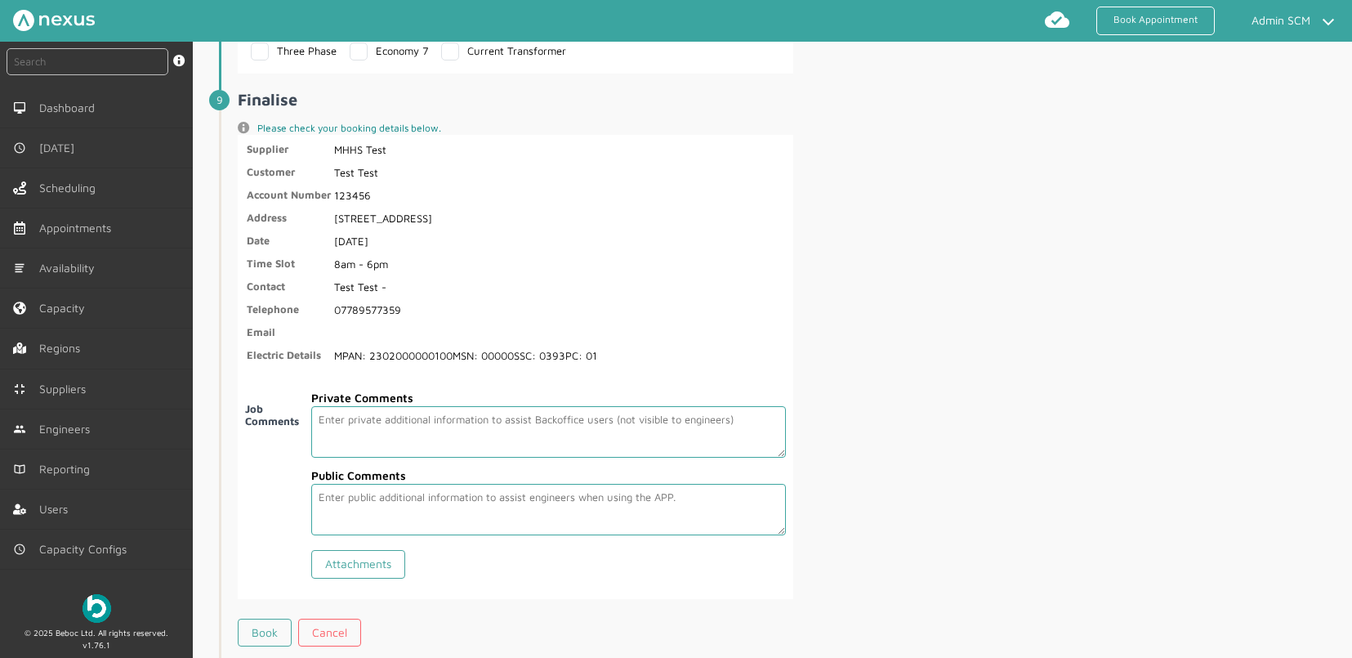
scroll to position [2947, 0]
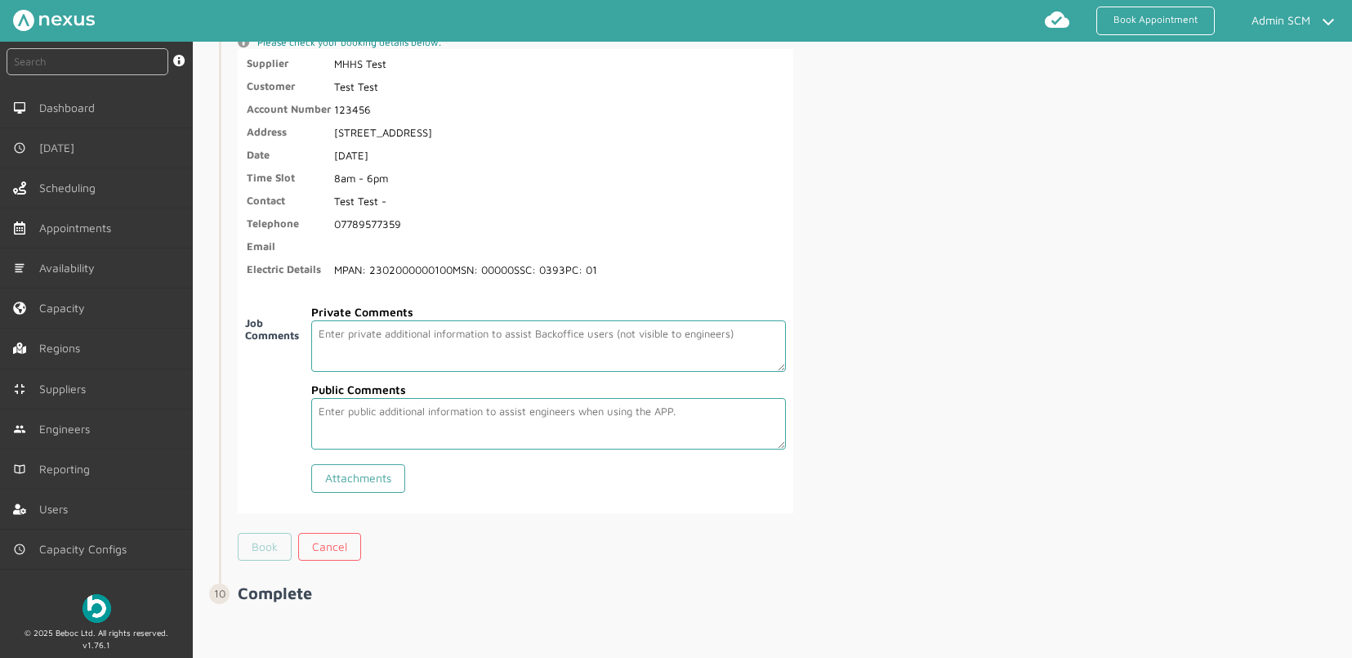
click at [281, 545] on link "Book" at bounding box center [265, 547] width 54 height 28
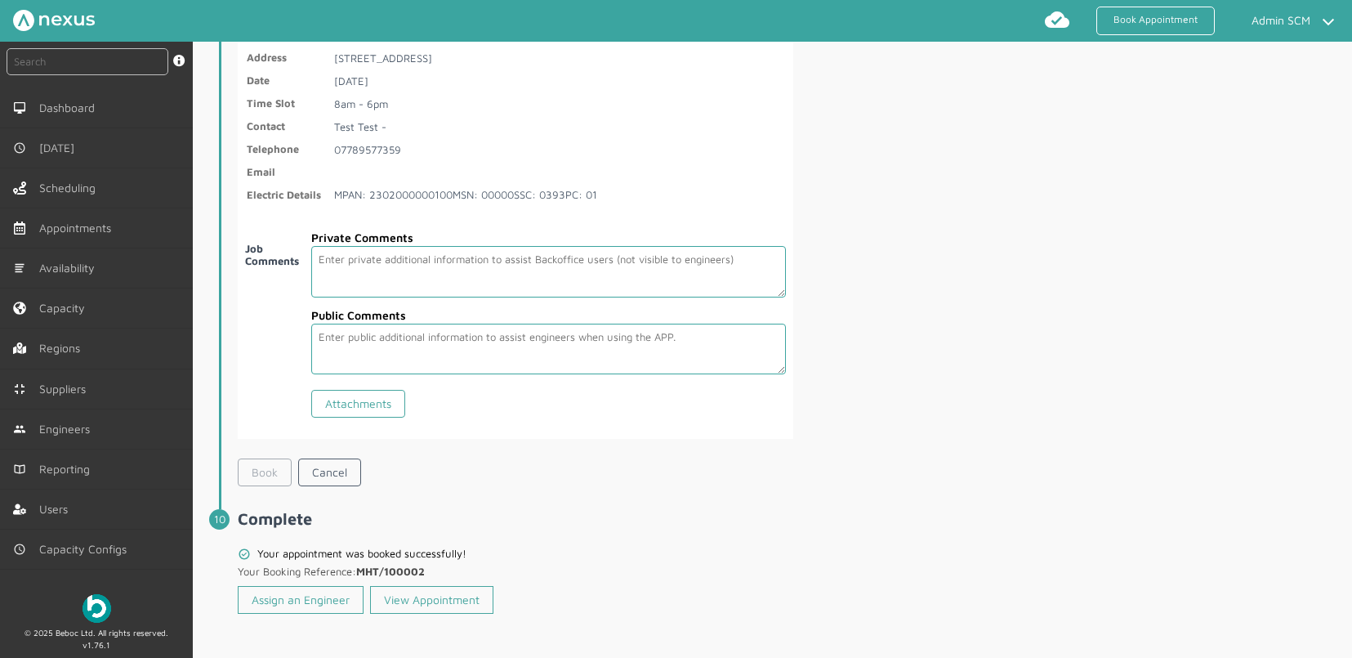
scroll to position [3011, 0]
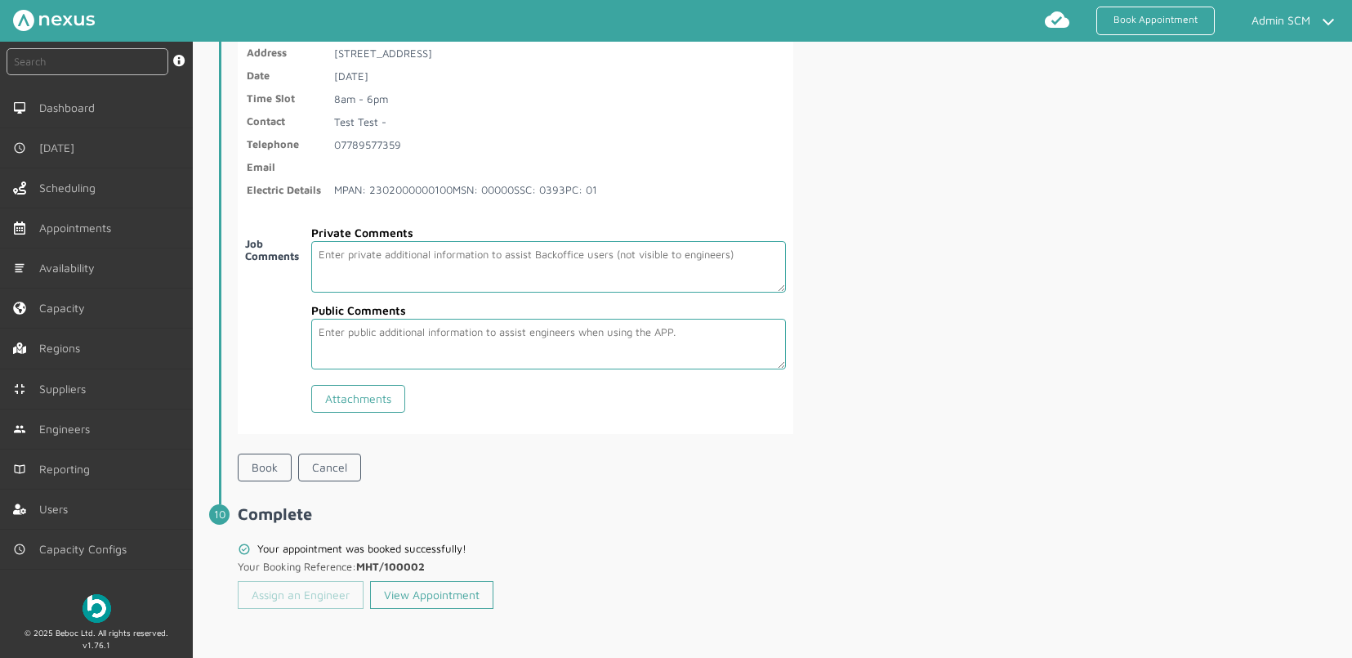
click at [330, 589] on link "Assign an Engineer" at bounding box center [301, 595] width 126 height 28
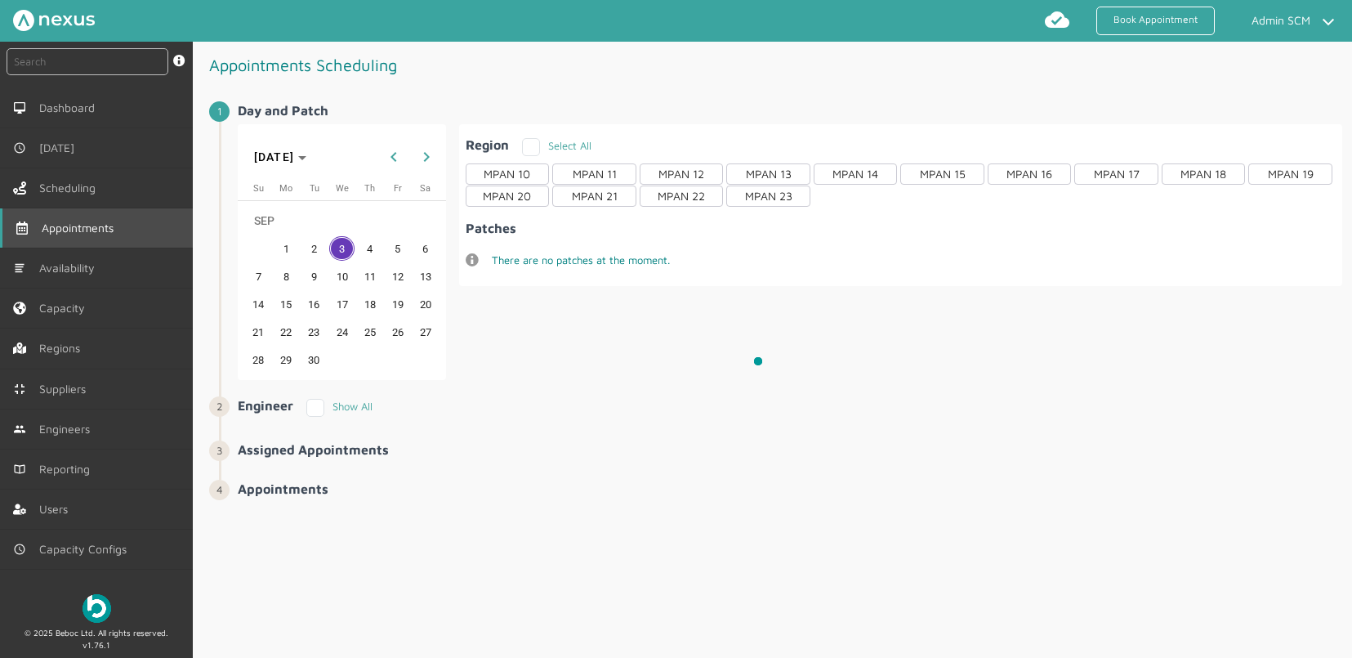
click at [87, 231] on span "Appointments" at bounding box center [81, 227] width 78 height 13
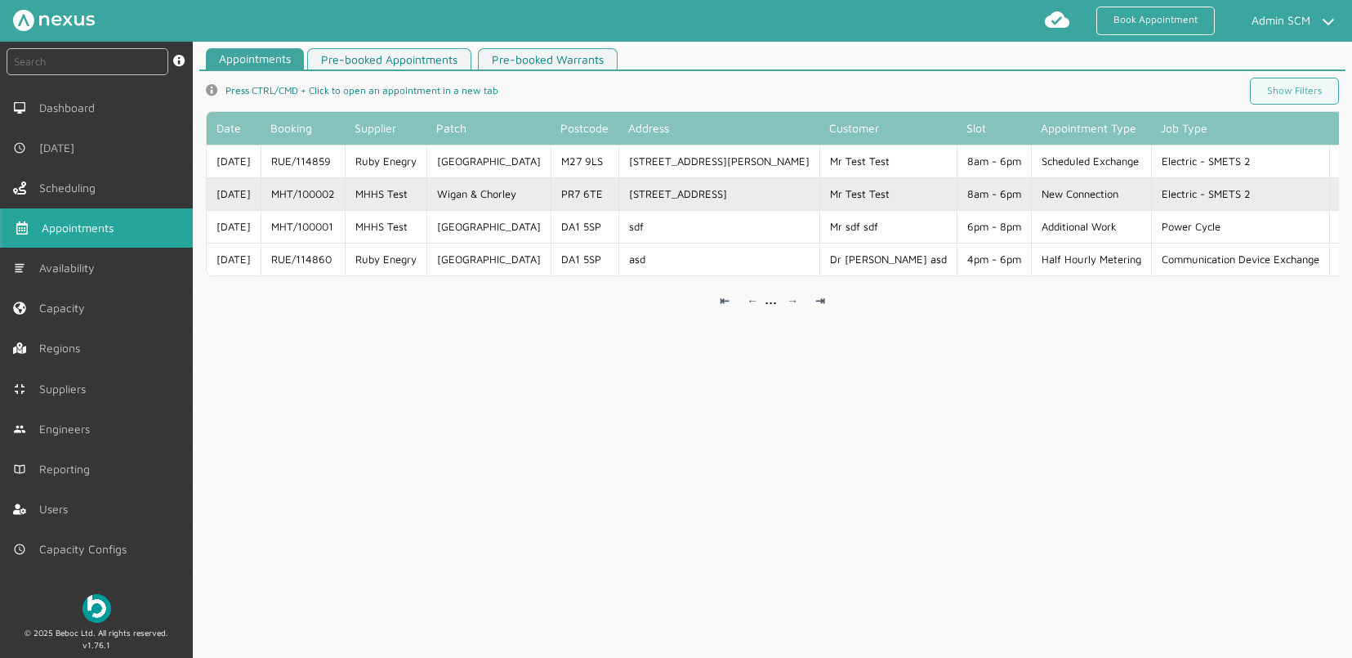
click at [720, 192] on td "[STREET_ADDRESS]" at bounding box center [719, 193] width 201 height 33
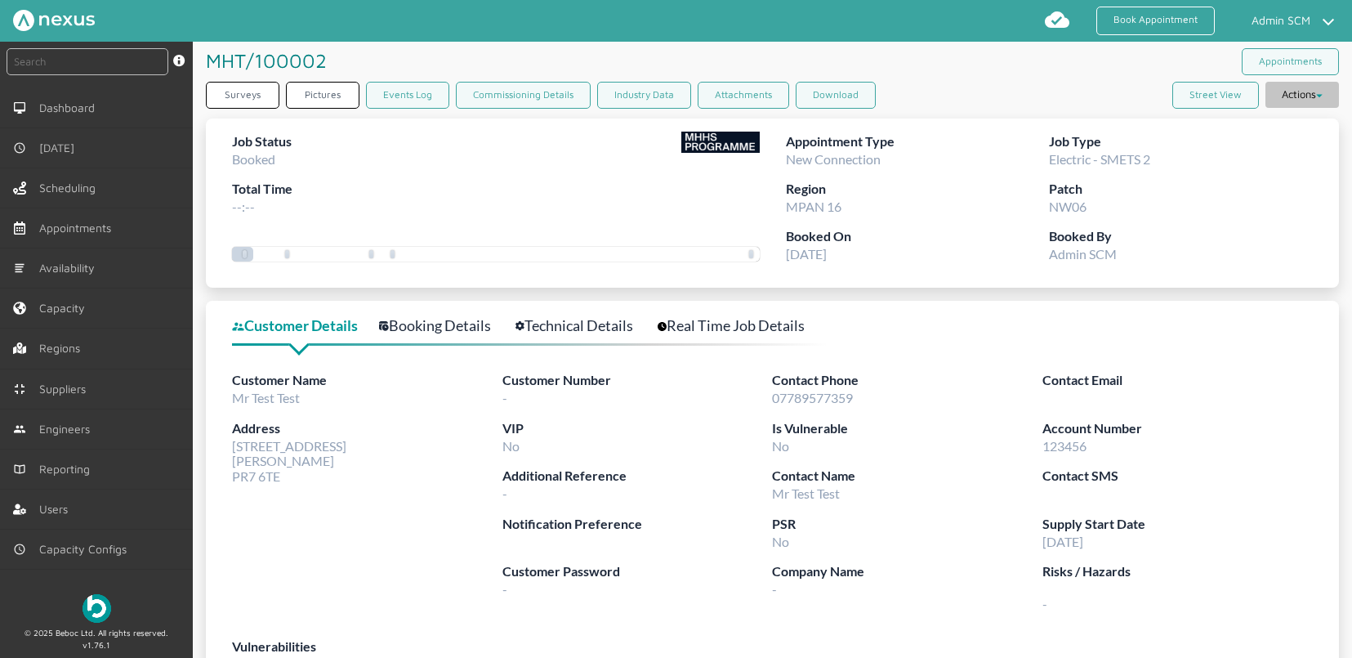
click at [1317, 96] on button "Actions" at bounding box center [1303, 95] width 74 height 26
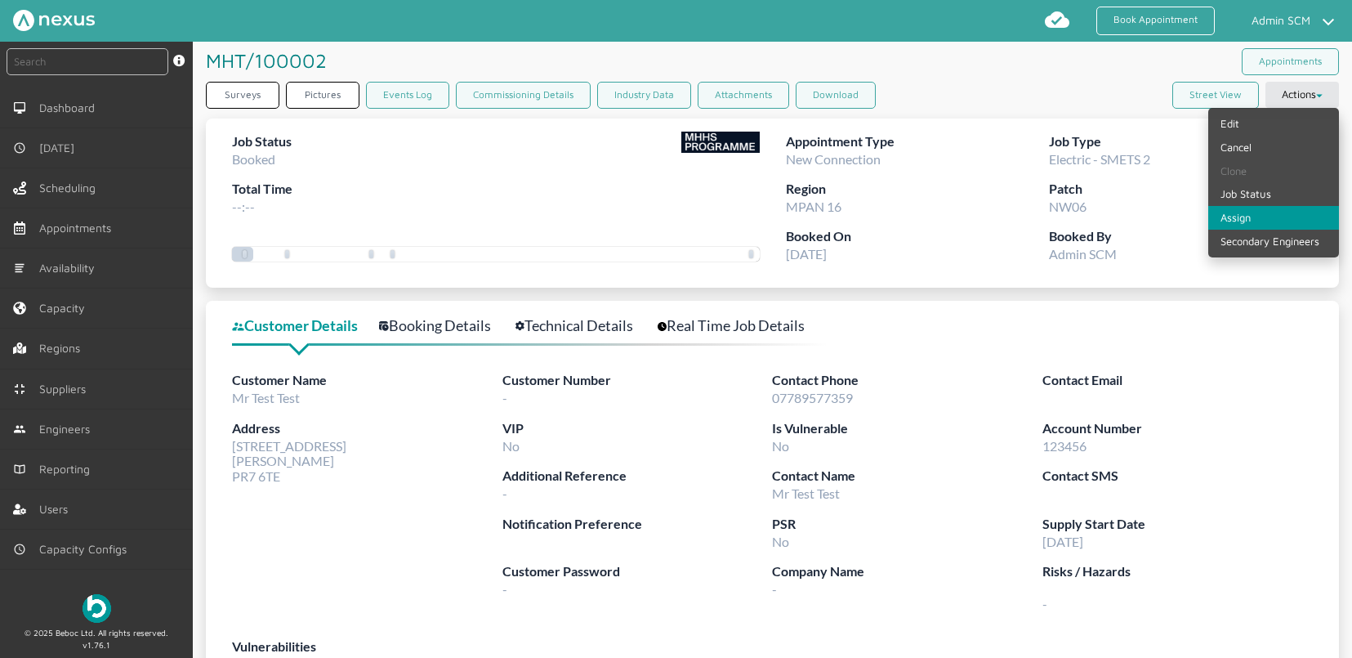
click at [1257, 224] on link "Assign" at bounding box center [1274, 218] width 131 height 24
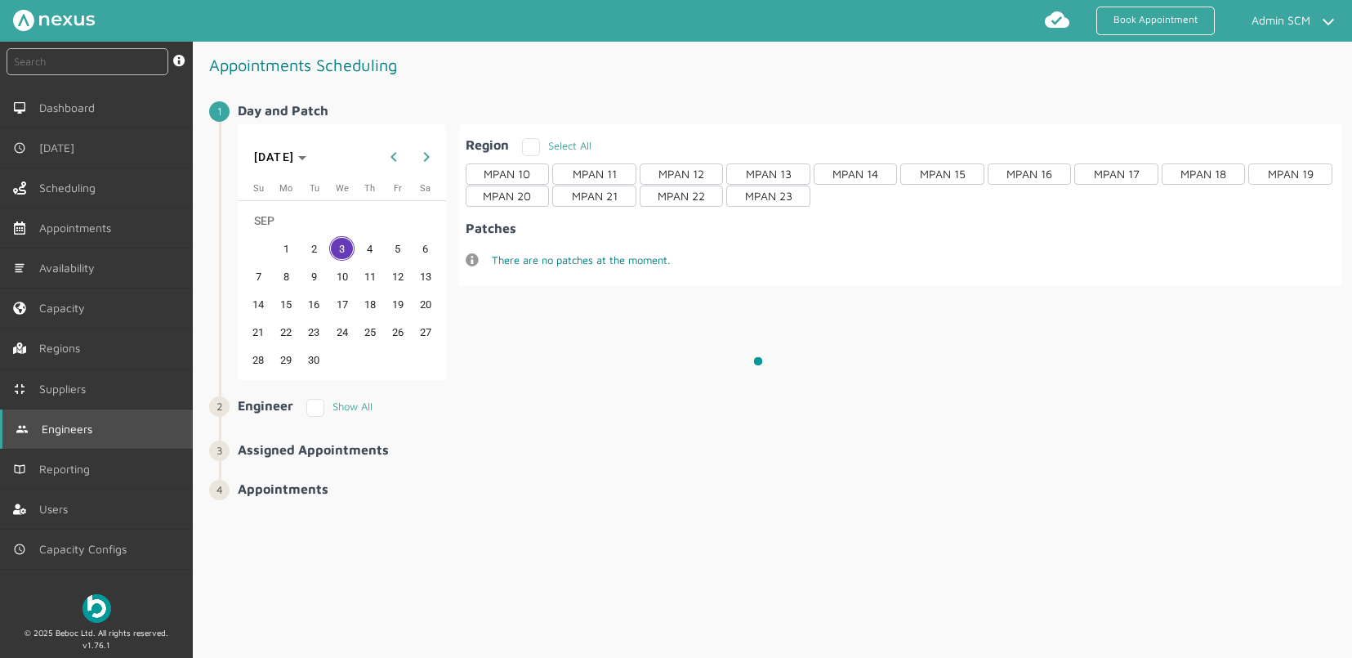
click at [78, 439] on link "Engineers" at bounding box center [96, 428] width 193 height 39
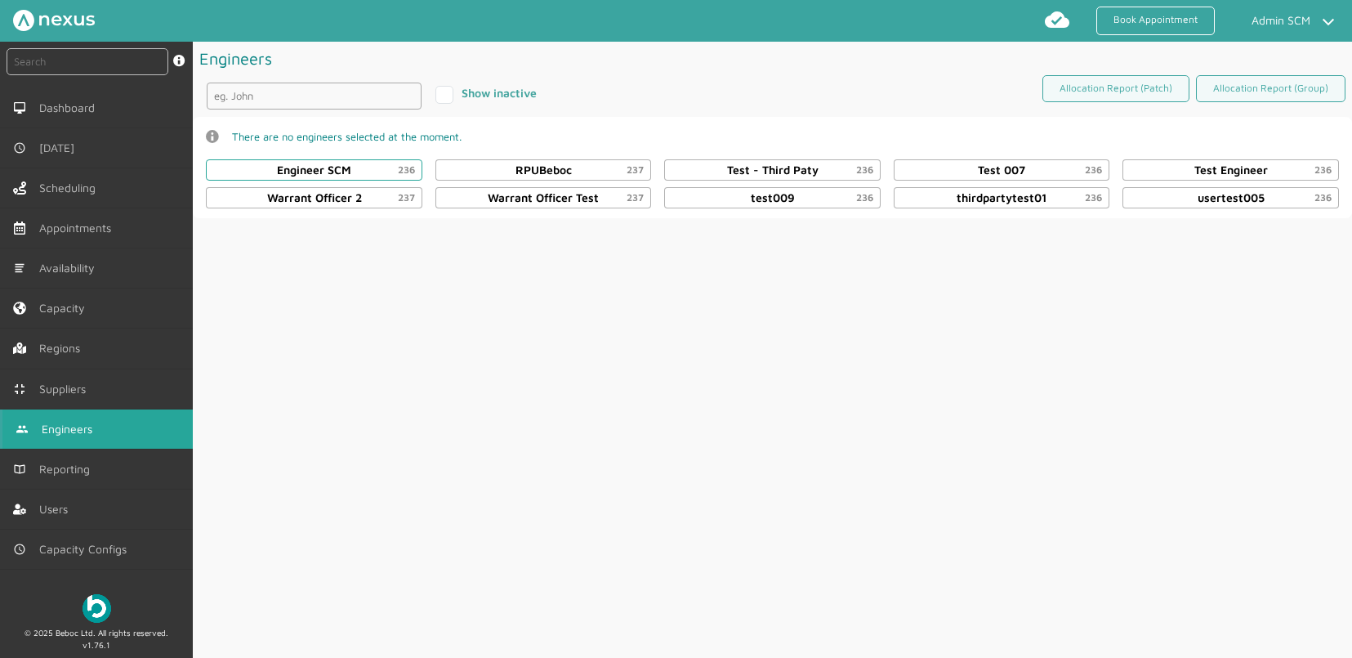
click at [360, 170] on div "Engineer SCM 236" at bounding box center [314, 169] width 217 height 21
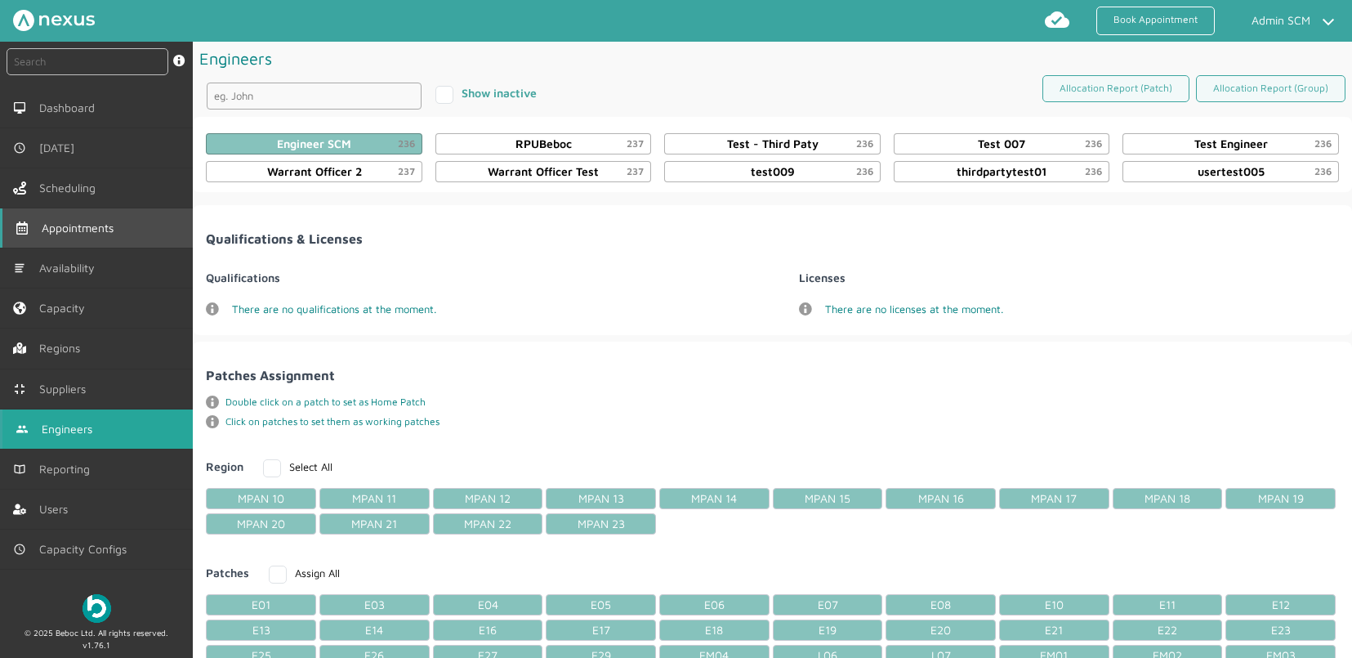
click at [74, 235] on link "Appointments" at bounding box center [96, 227] width 193 height 39
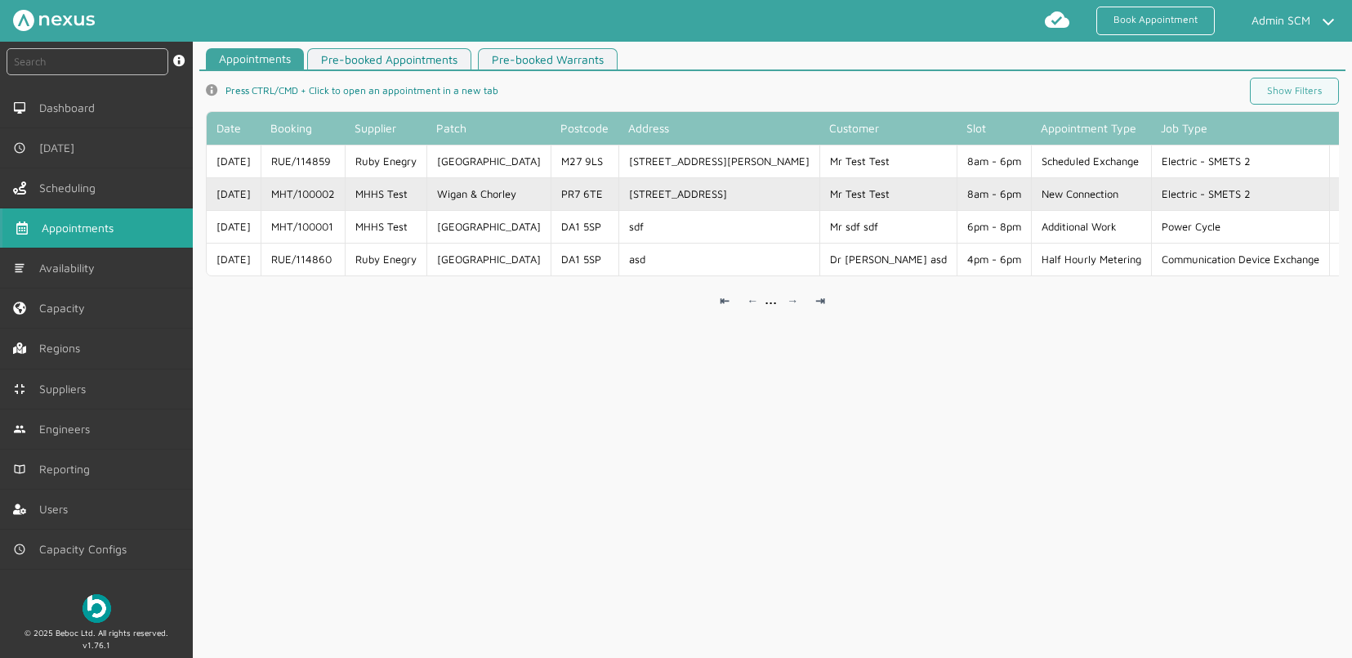
click at [648, 203] on td "[STREET_ADDRESS]" at bounding box center [719, 193] width 201 height 33
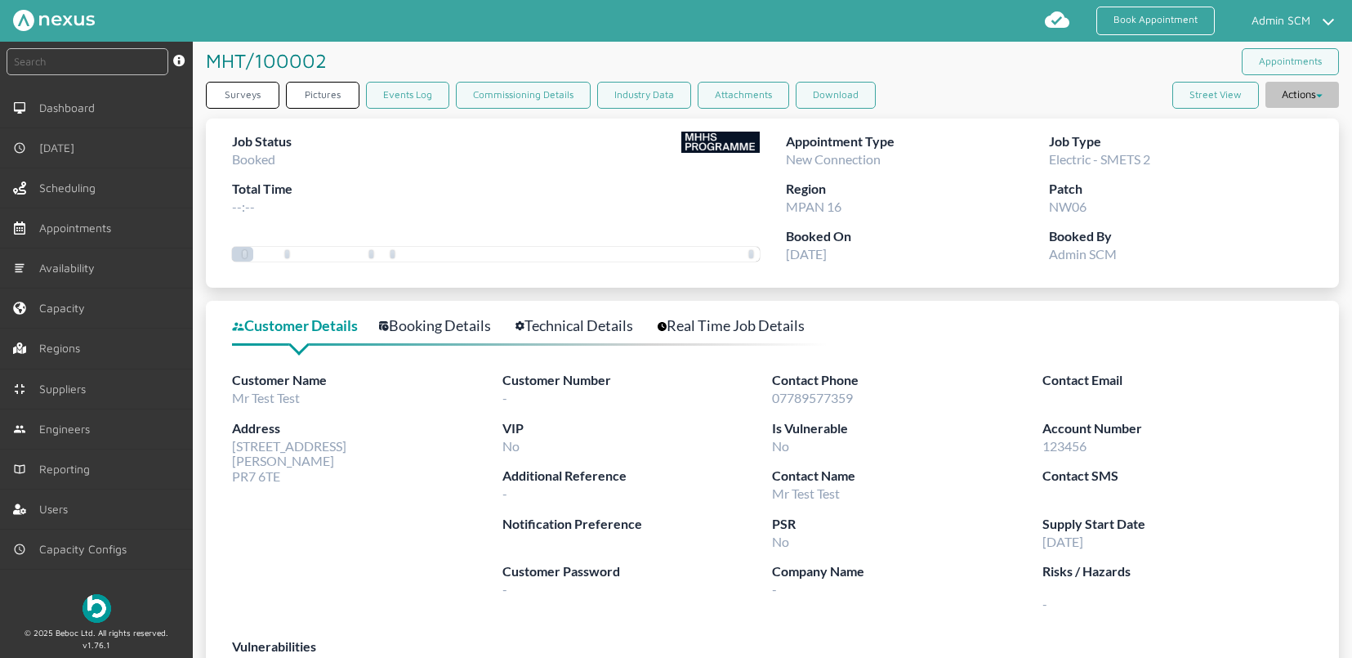
click at [1311, 97] on button "Actions" at bounding box center [1303, 95] width 74 height 26
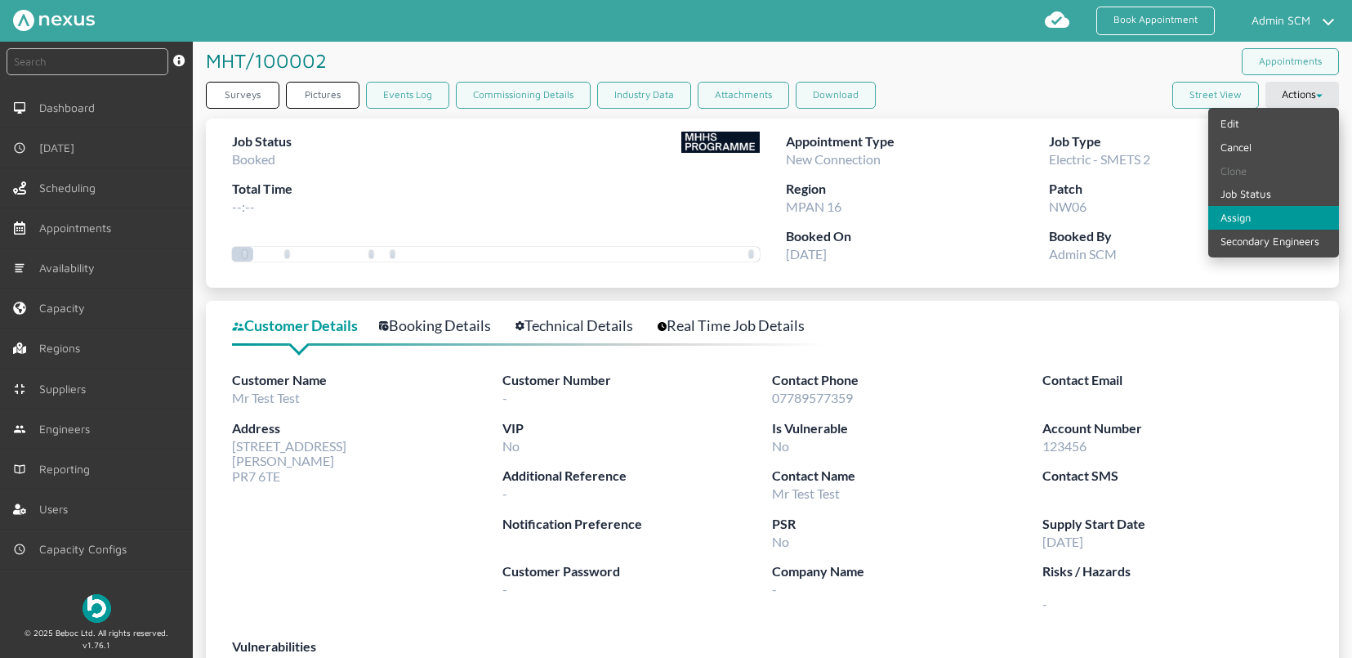
click at [1238, 213] on link "Assign" at bounding box center [1274, 218] width 131 height 24
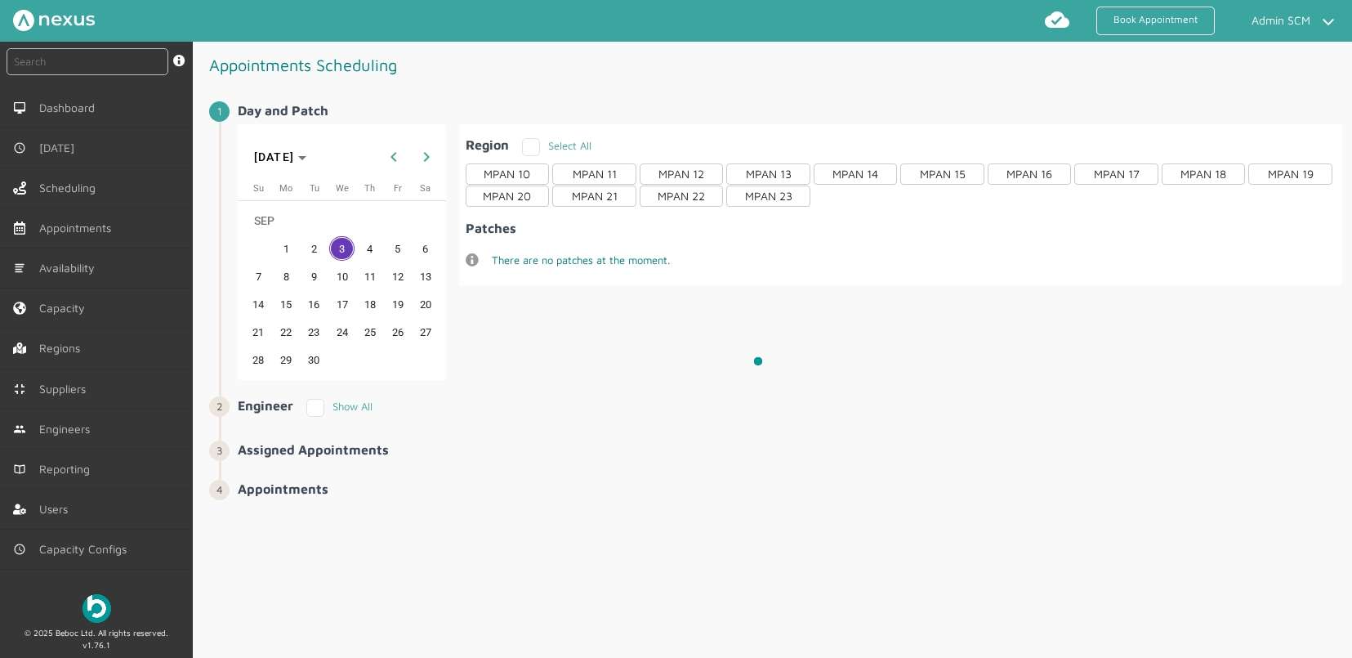
click at [319, 405] on div at bounding box center [767, 371] width 1148 height 658
click at [314, 405] on div at bounding box center [767, 371] width 1148 height 658
click at [59, 428] on span "Engineers" at bounding box center [70, 428] width 57 height 13
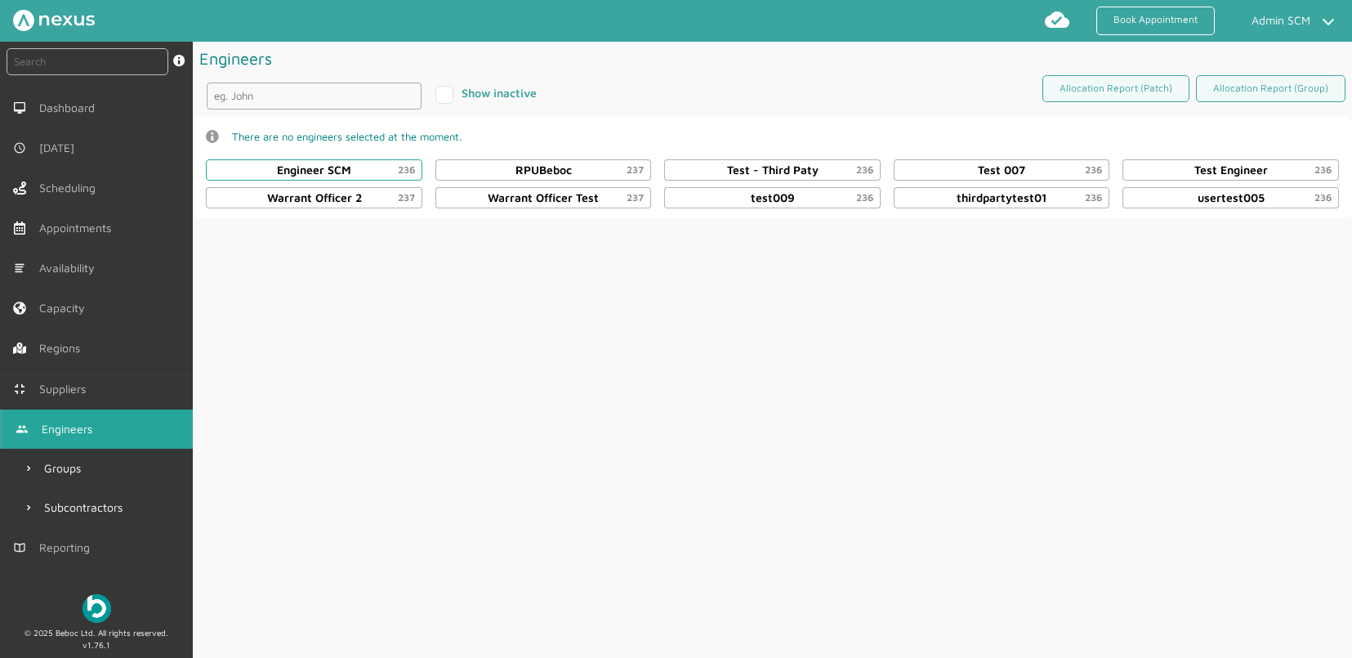
click at [277, 169] on div "Engineer SCM 236" at bounding box center [314, 169] width 74 height 13
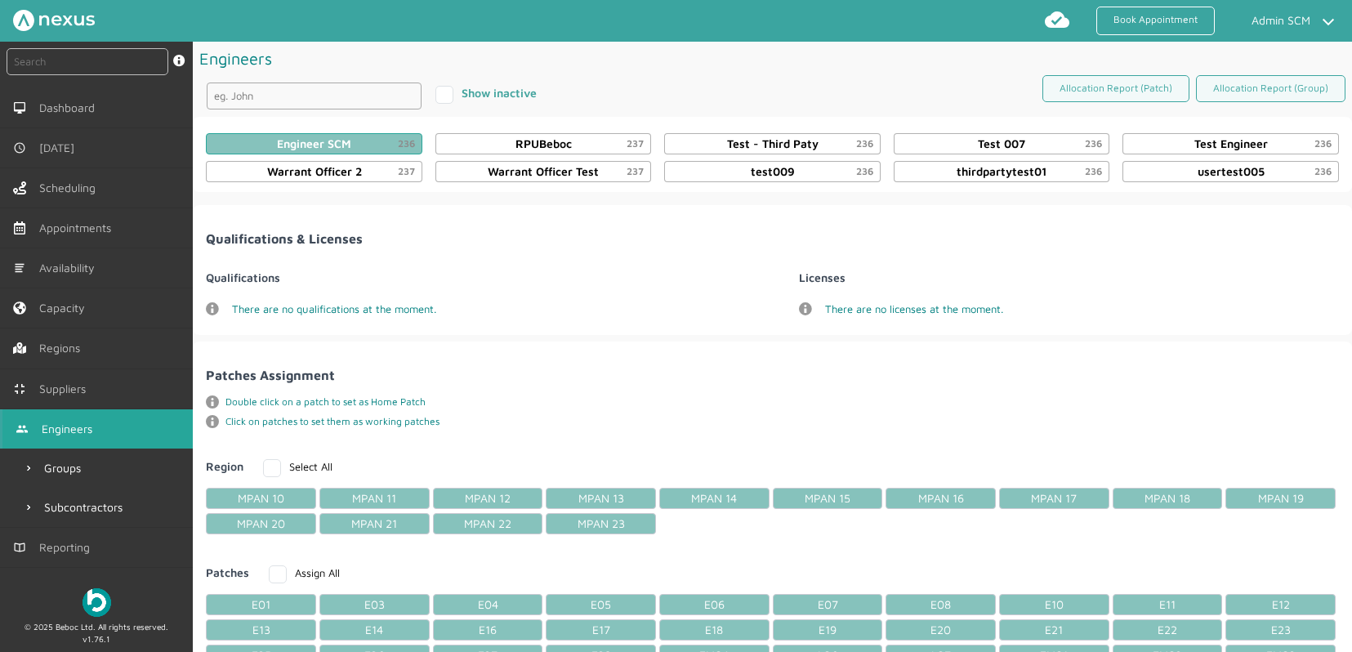
click at [358, 142] on div "Engineer SCM 236" at bounding box center [314, 143] width 217 height 21
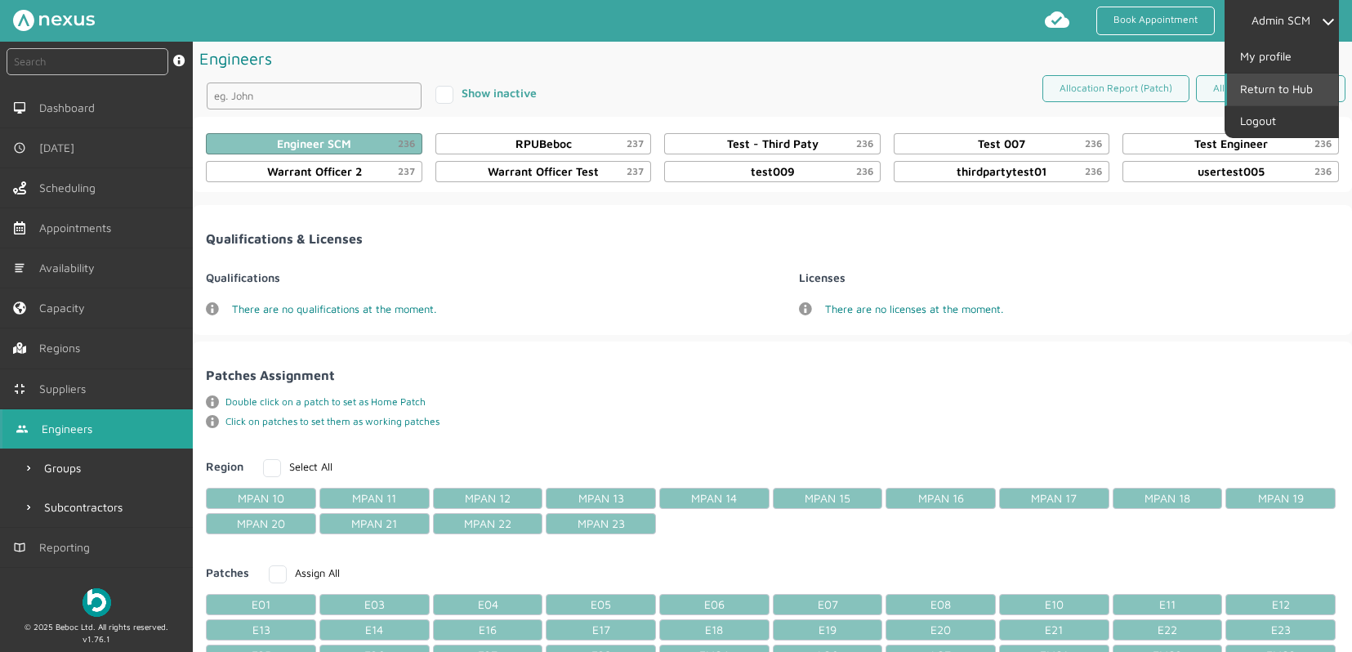
click at [1300, 83] on link "Return to Hub" at bounding box center [1282, 89] width 111 height 31
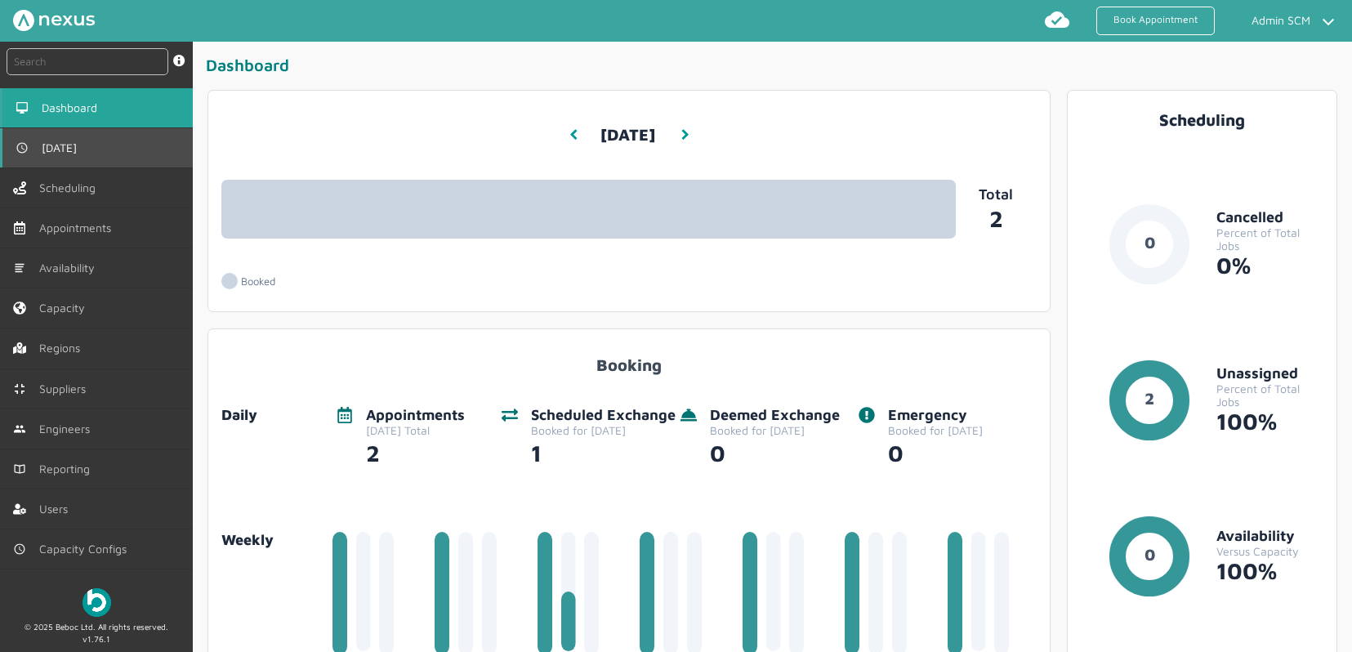
drag, startPoint x: 91, startPoint y: 147, endPoint x: 205, endPoint y: 158, distance: 114.9
click at [91, 147] on link "[DATE]" at bounding box center [96, 147] width 193 height 39
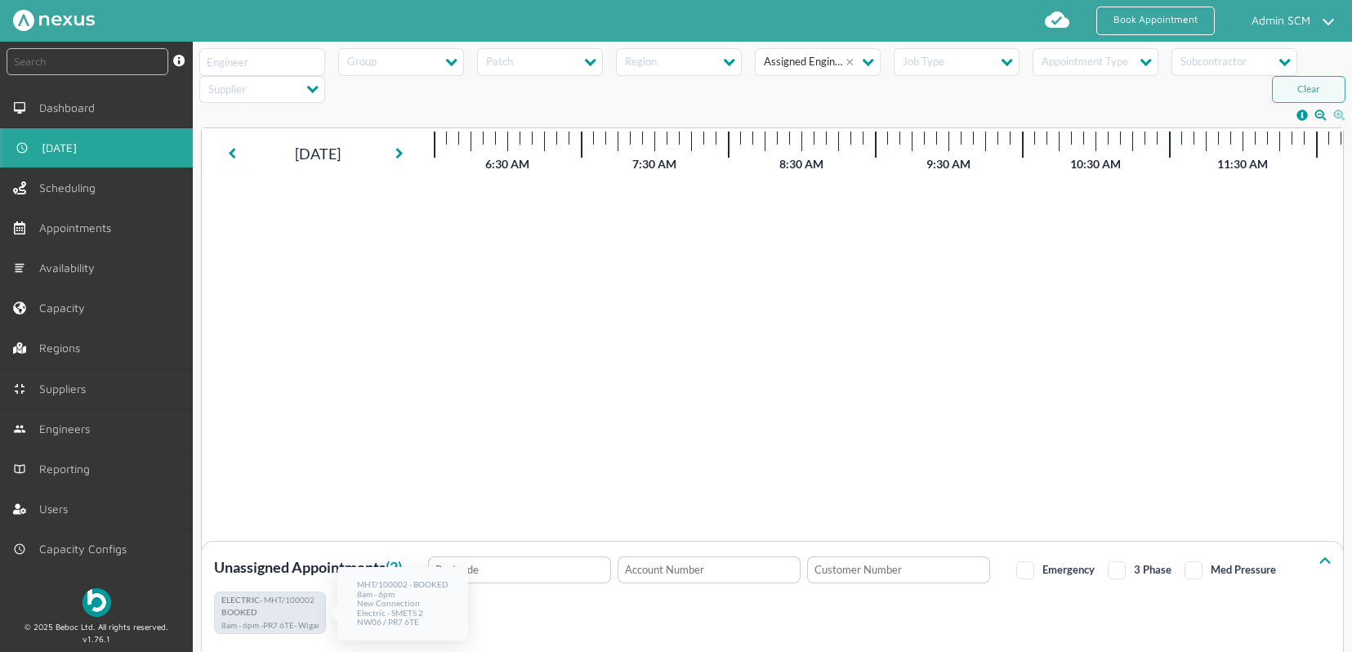
click at [305, 599] on p "ELECTRIC - MHT/100002" at bounding box center [269, 602] width 97 height 13
click at [290, 610] on p "BOOKED" at bounding box center [269, 614] width 97 height 13
click at [252, 612] on span "BOOKED" at bounding box center [238, 612] width 35 height 10
click at [265, 610] on p "BOOKED" at bounding box center [269, 614] width 97 height 13
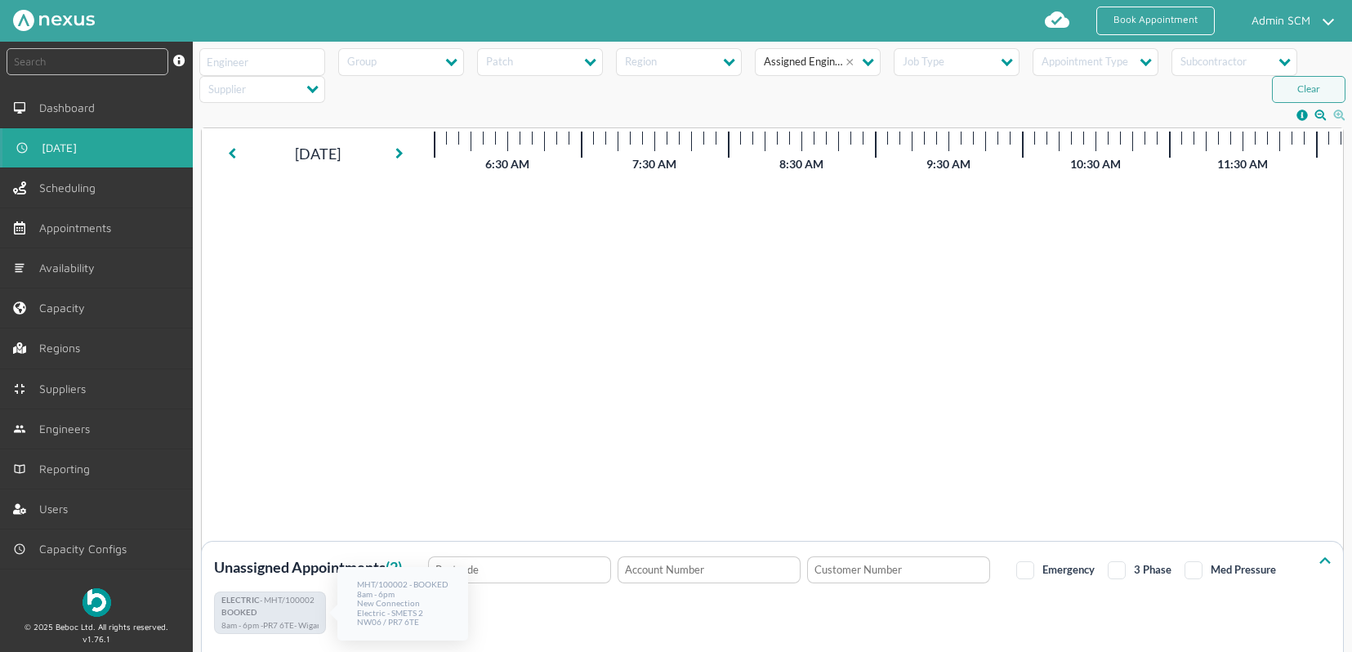
scroll to position [1, 0]
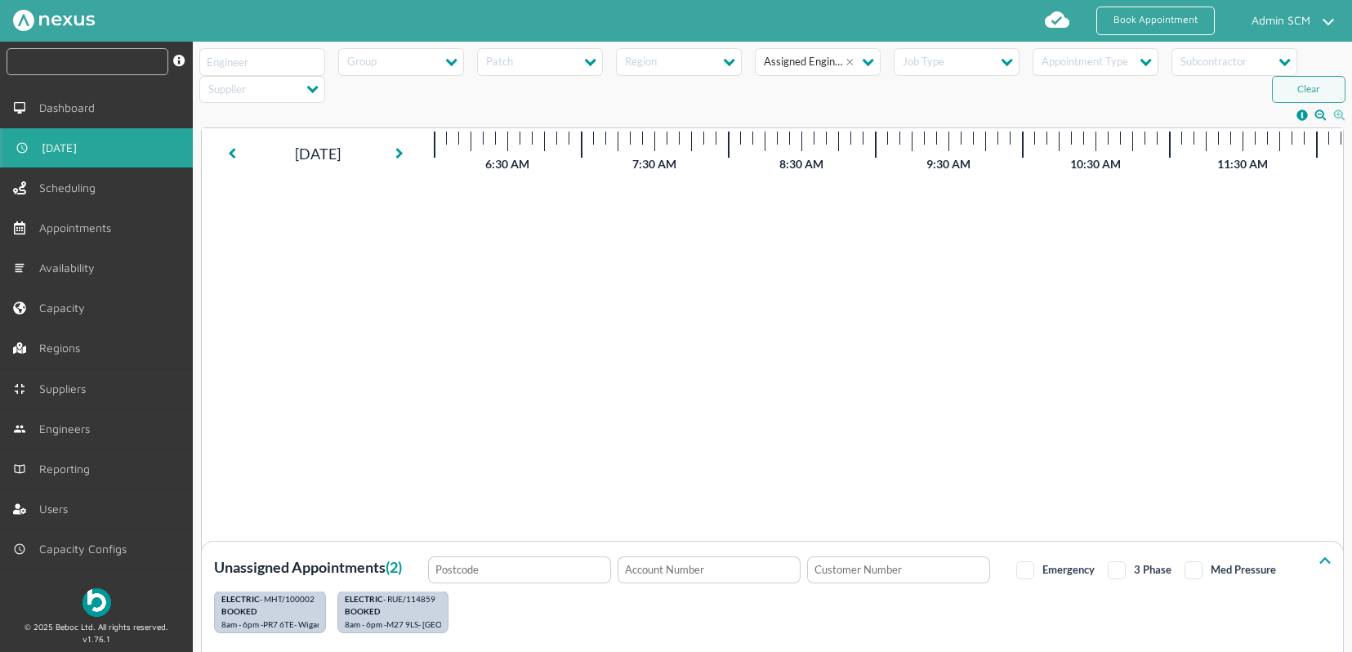
click at [51, 61] on input "text" at bounding box center [88, 61] width 162 height 27
type input "MHT/100002"
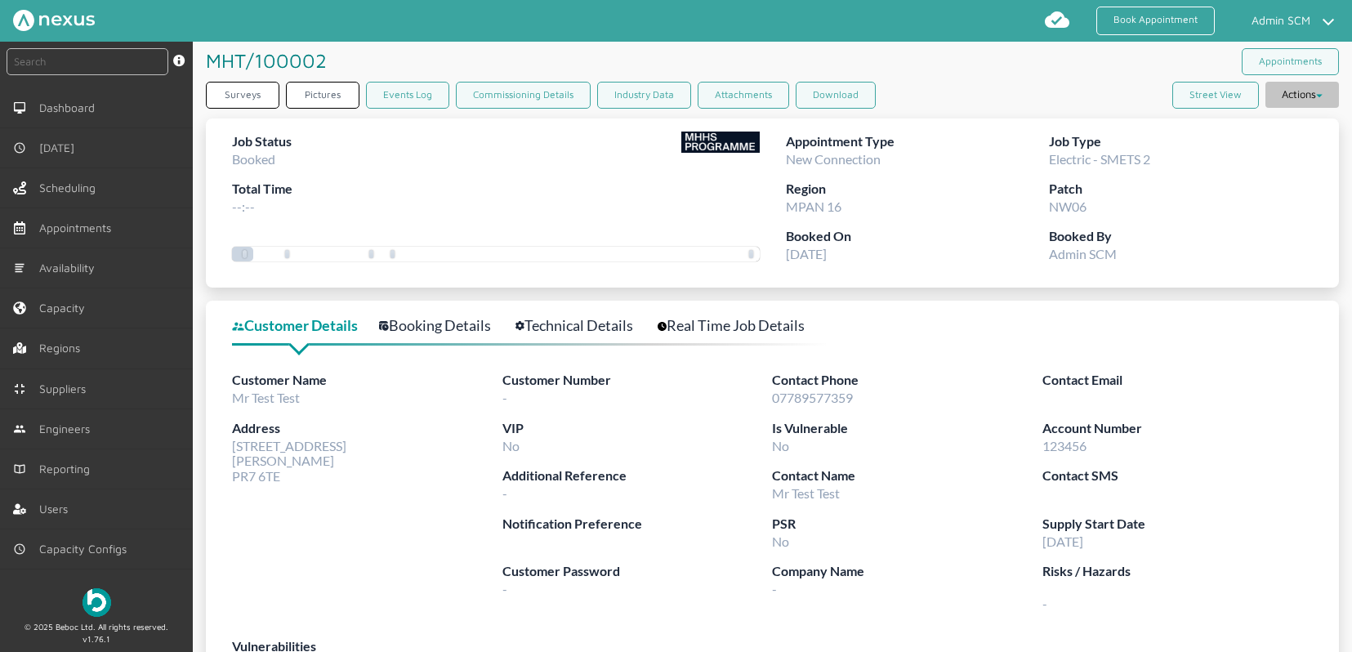
click at [1317, 97] on button "Actions" at bounding box center [1303, 95] width 74 height 26
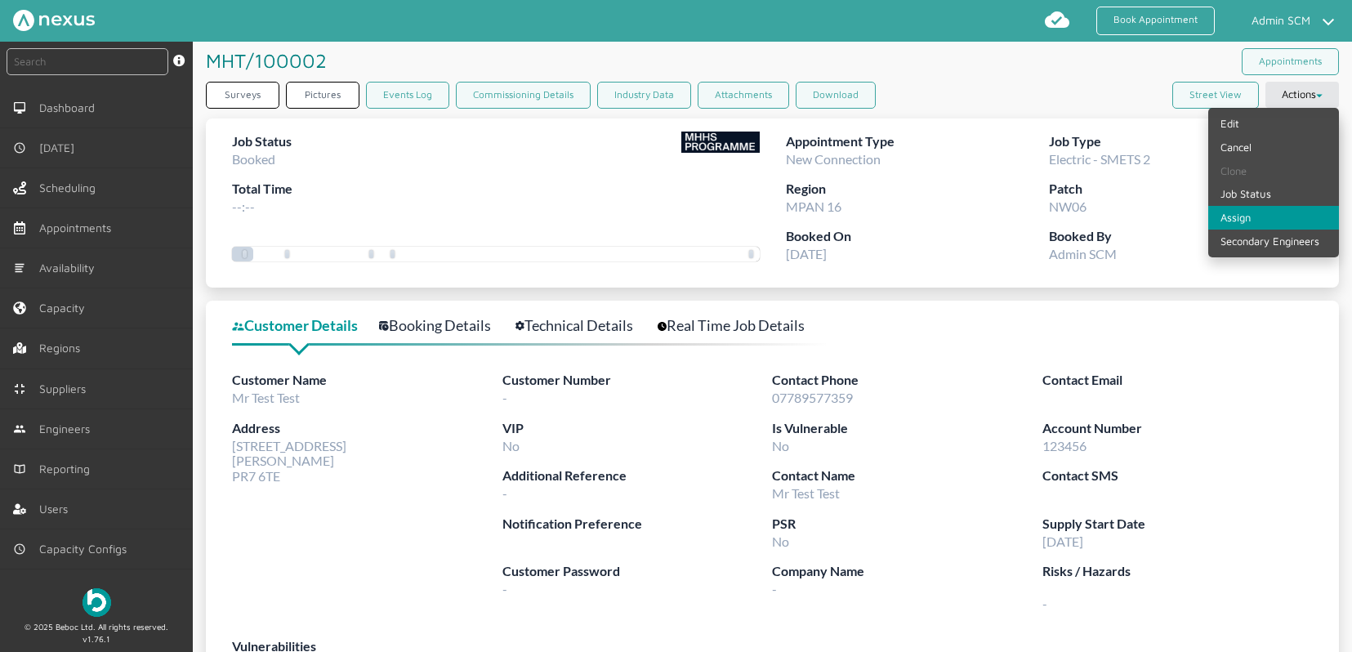
click at [1259, 218] on link "Assign" at bounding box center [1274, 218] width 131 height 24
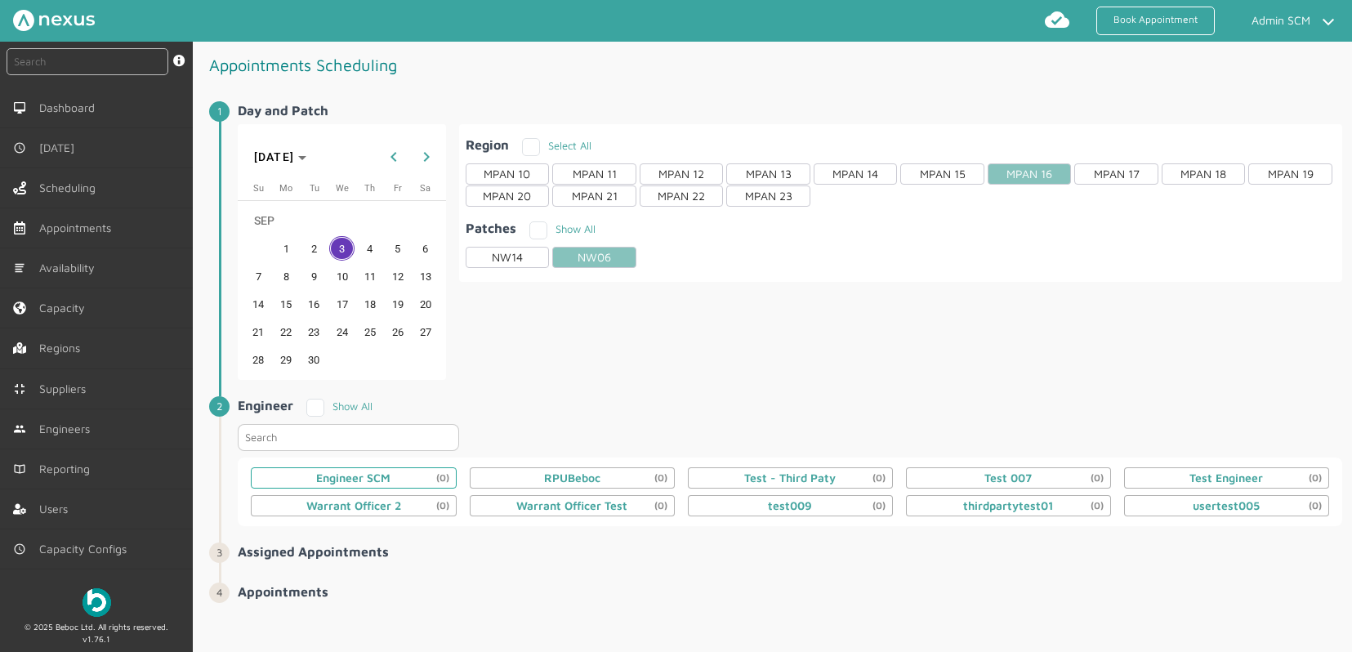
click at [352, 479] on div "Engineer SCM (0)" at bounding box center [353, 478] width 74 height 13
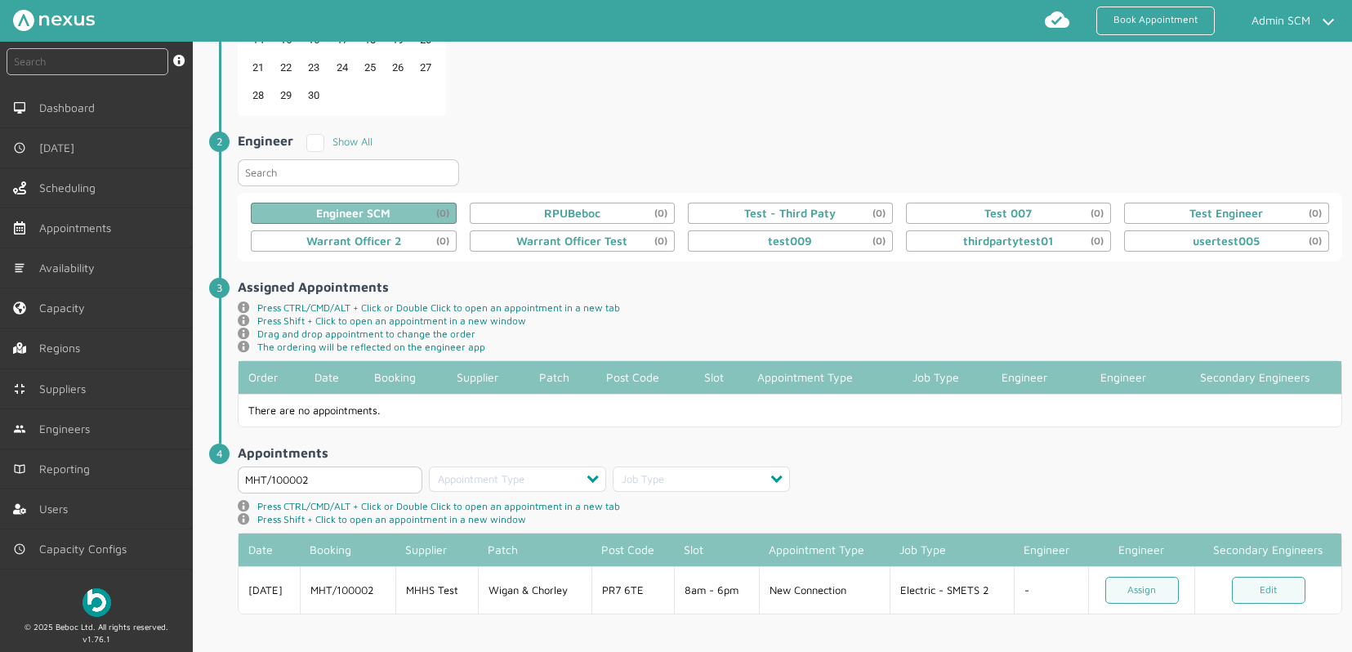
scroll to position [268, 0]
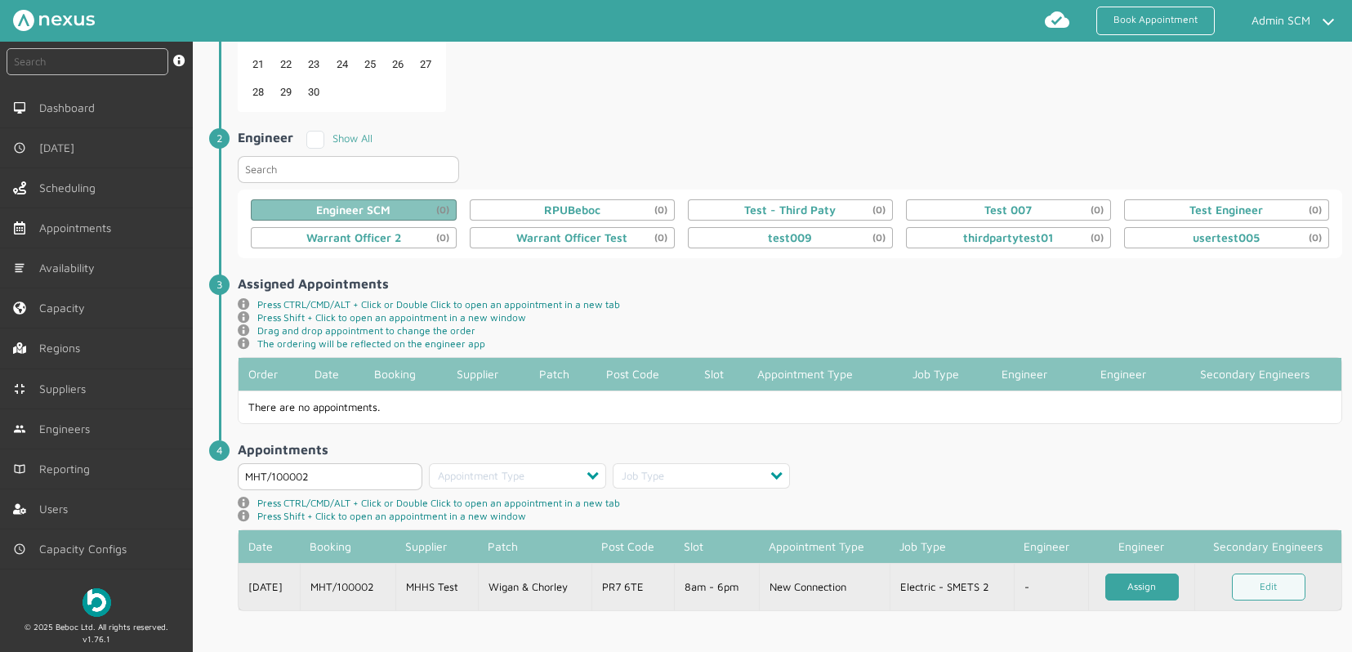
click at [1158, 588] on link "Assign" at bounding box center [1143, 587] width 74 height 27
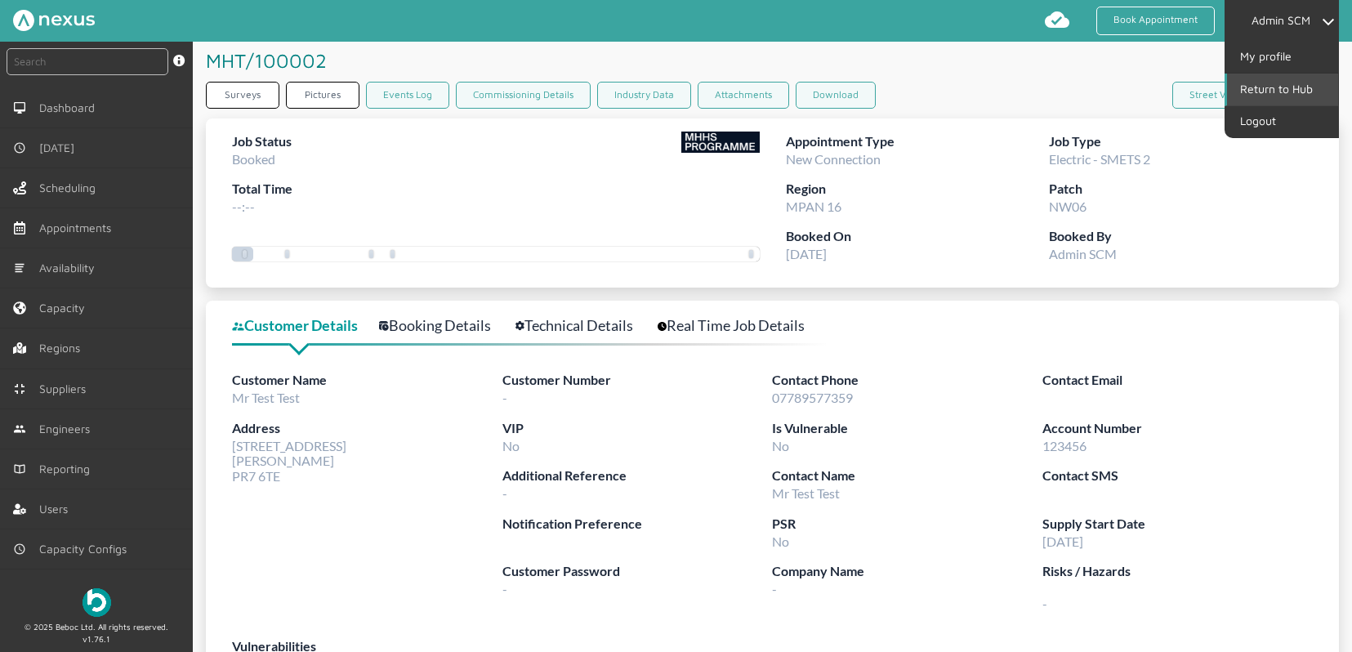
click at [1264, 89] on link "Return to Hub" at bounding box center [1282, 89] width 111 height 31
